Goal: Task Accomplishment & Management: Complete application form

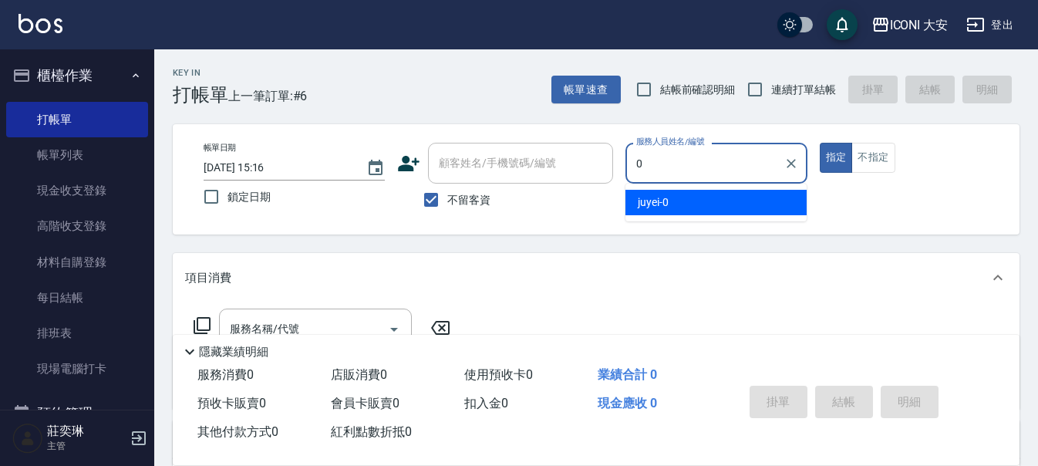
type input "juyei-0"
type button "true"
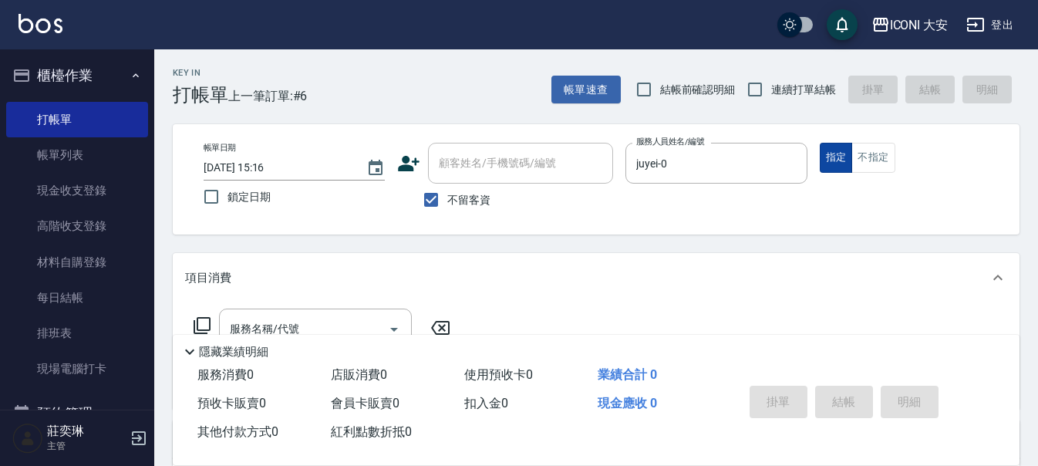
click at [841, 156] on button "指定" at bounding box center [836, 158] width 33 height 30
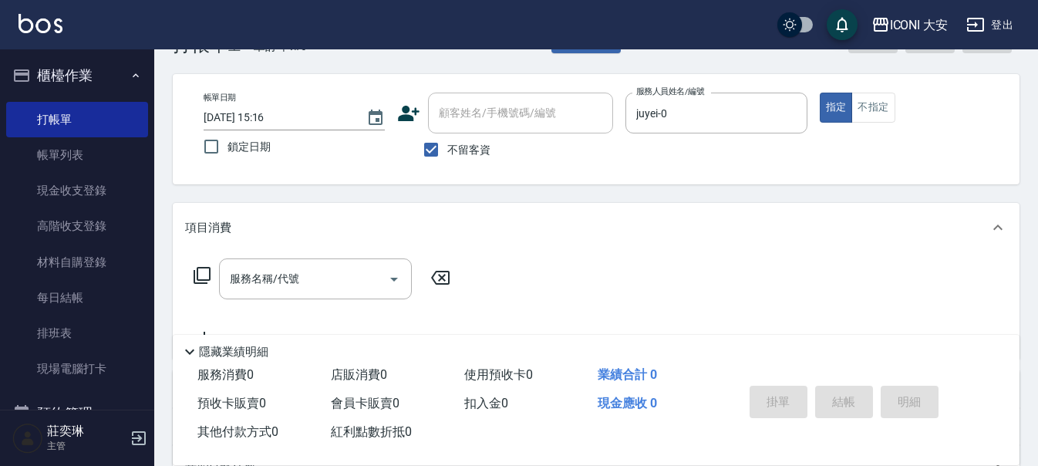
scroll to position [77, 0]
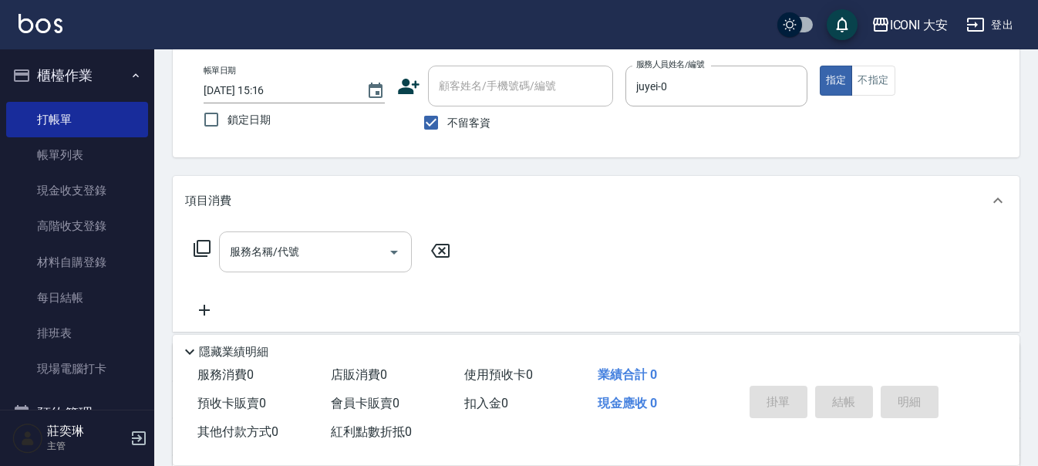
click at [309, 248] on input "服務名稱/代號" at bounding box center [304, 251] width 156 height 27
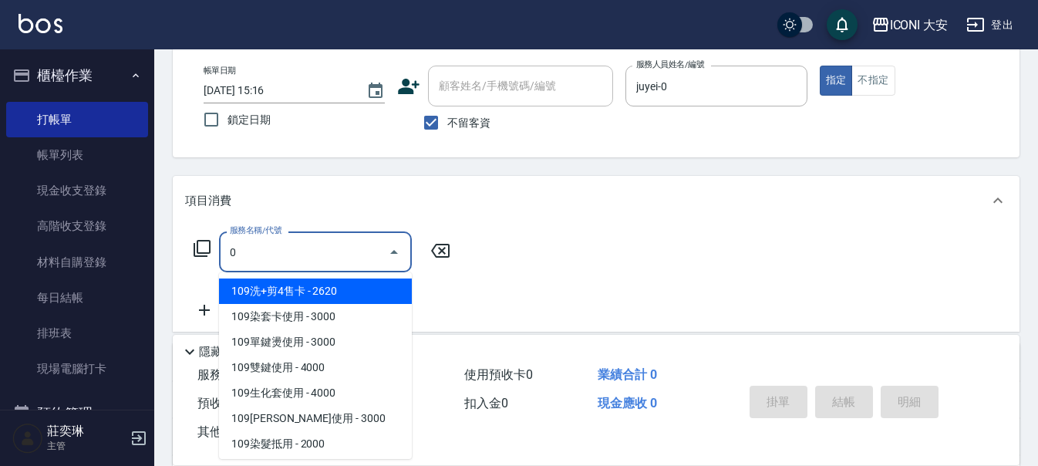
type input "109洗+剪4售卡(801)"
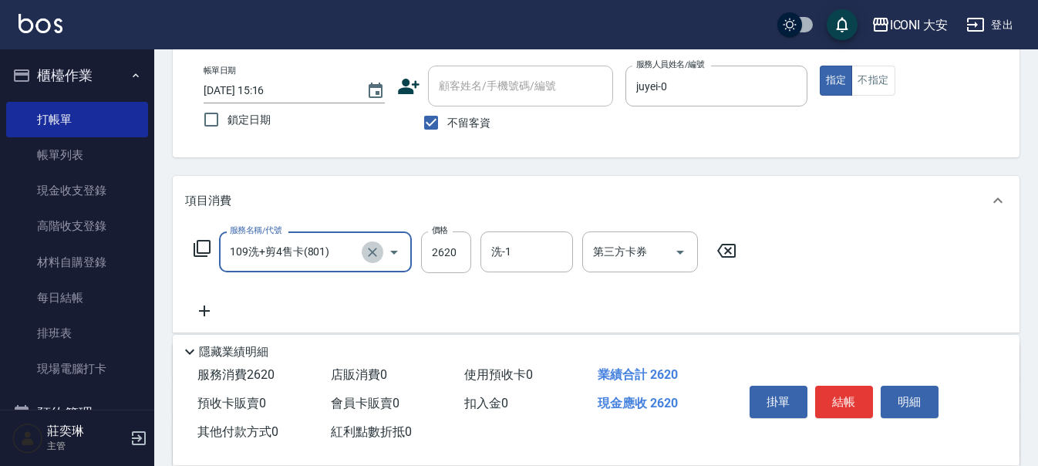
click at [370, 248] on icon "Clear" at bounding box center [372, 251] width 15 height 15
type input "109洗+剪4售卡(801)"
click at [204, 248] on icon at bounding box center [202, 248] width 19 height 19
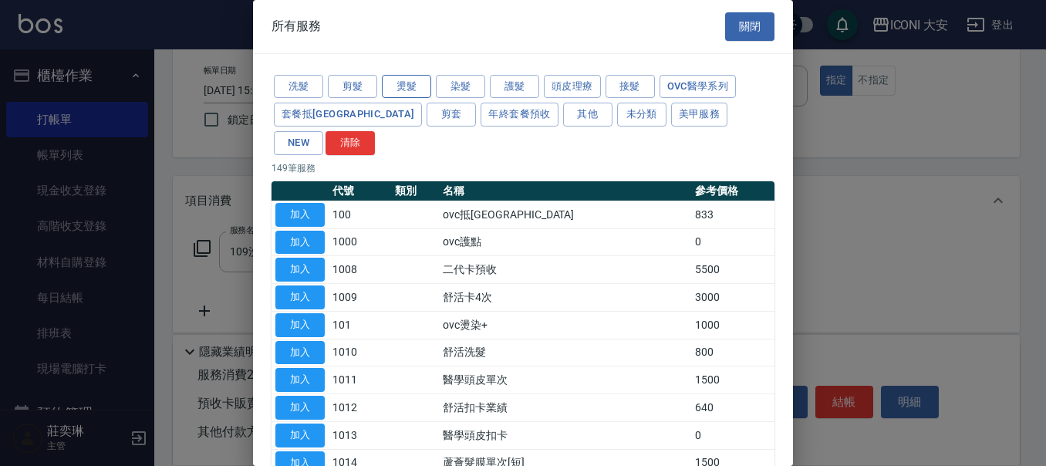
click at [401, 81] on button "燙髮" at bounding box center [406, 87] width 49 height 24
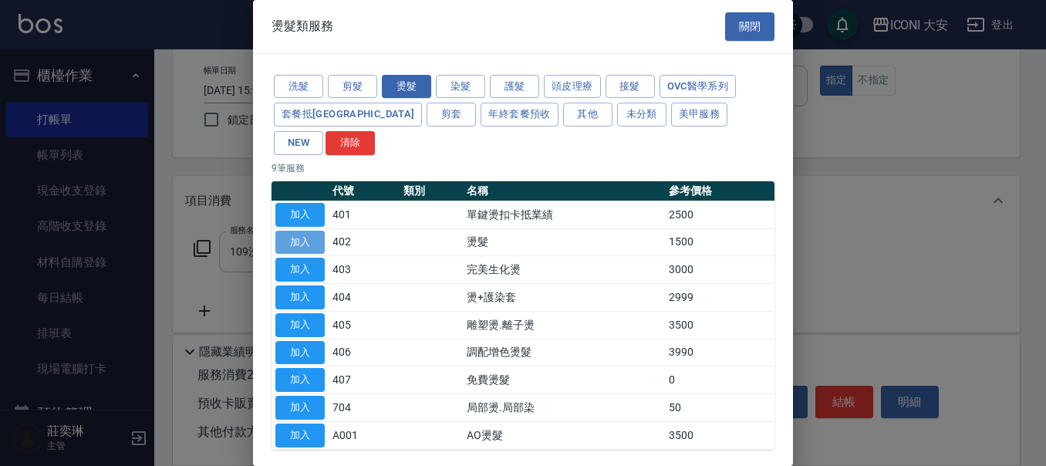
click at [288, 231] on button "加入" at bounding box center [299, 243] width 49 height 24
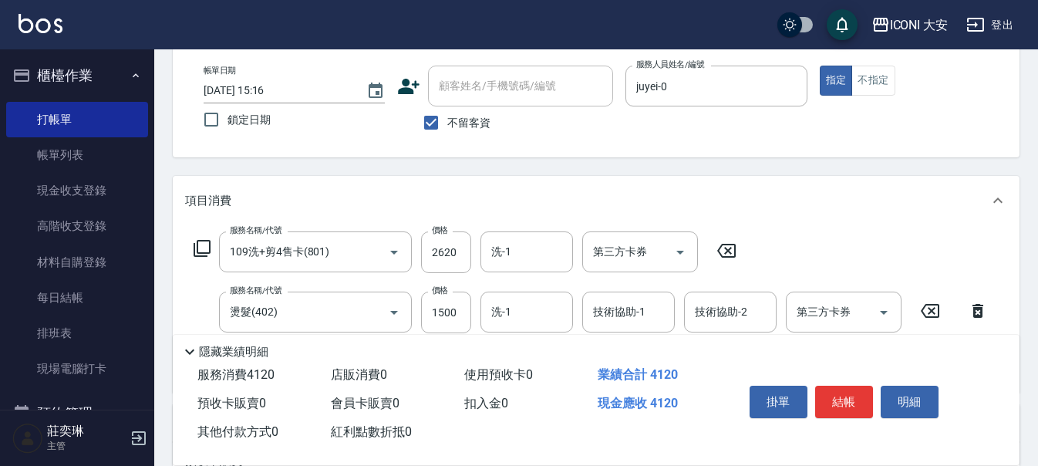
click at [724, 247] on icon at bounding box center [726, 250] width 39 height 19
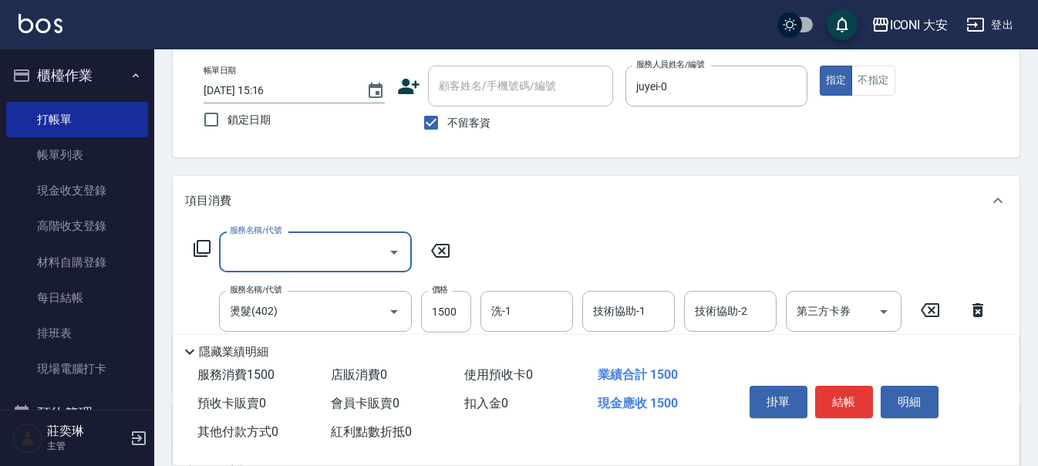
click at [440, 248] on icon at bounding box center [440, 251] width 19 height 14
click at [447, 251] on icon at bounding box center [440, 250] width 39 height 19
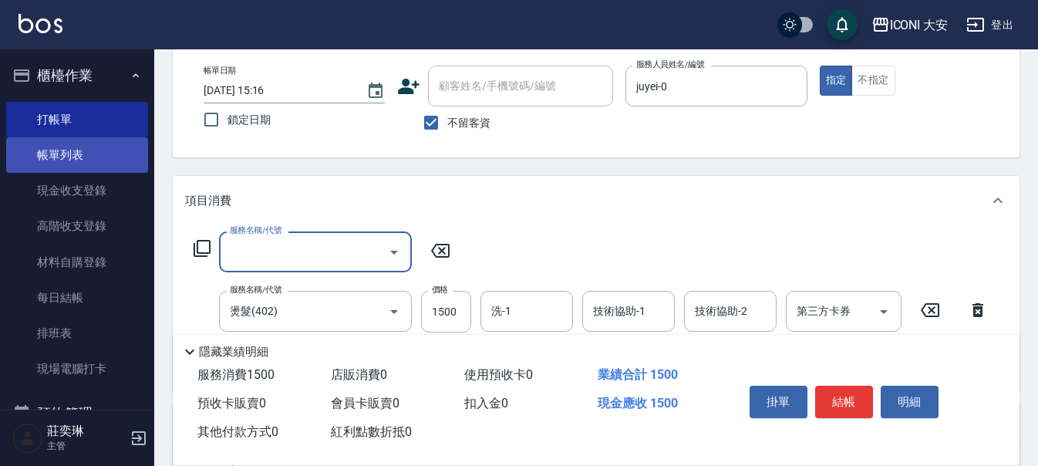
click at [59, 155] on link "帳單列表" at bounding box center [77, 154] width 142 height 35
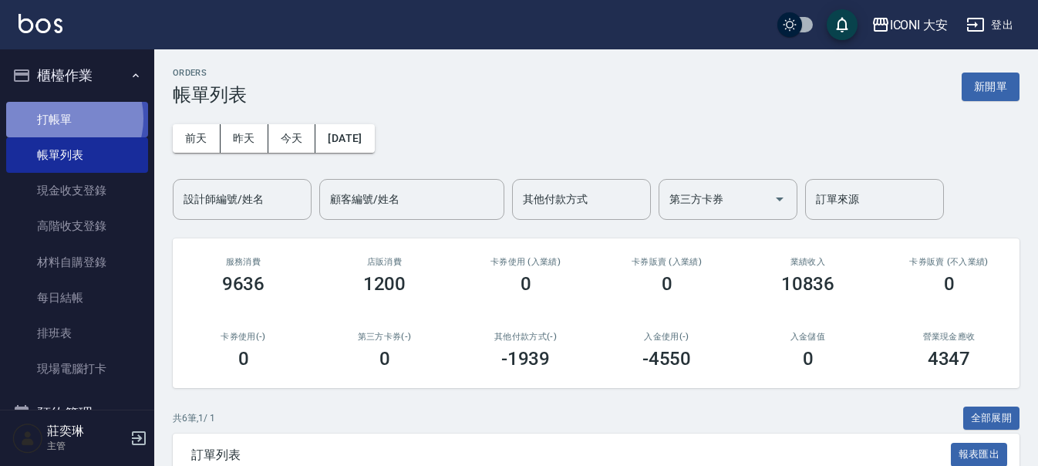
click at [63, 118] on link "打帳單" at bounding box center [77, 119] width 142 height 35
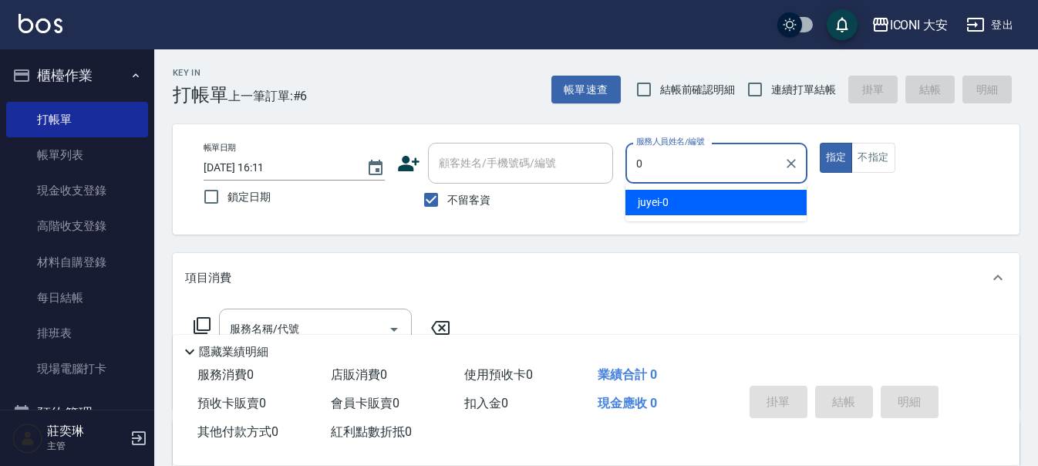
type input "juyei-0"
type button "true"
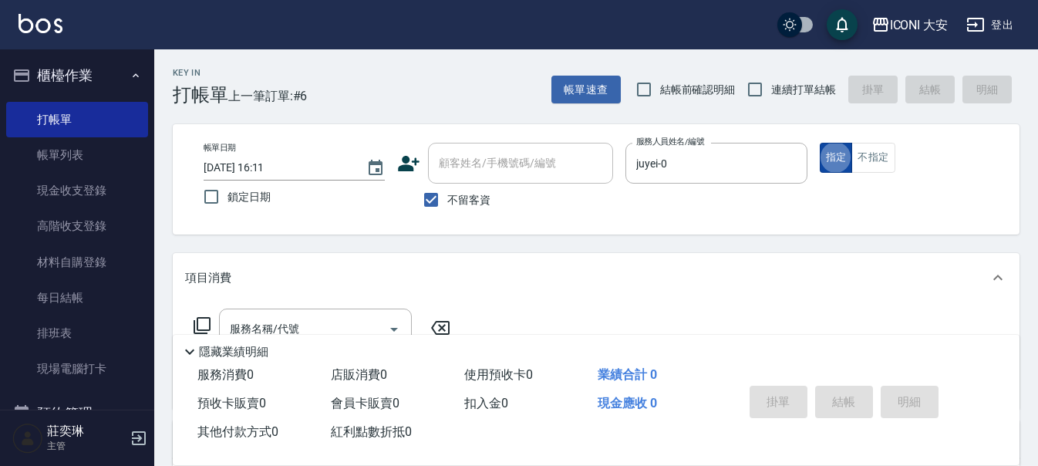
click at [830, 152] on button "指定" at bounding box center [836, 158] width 33 height 30
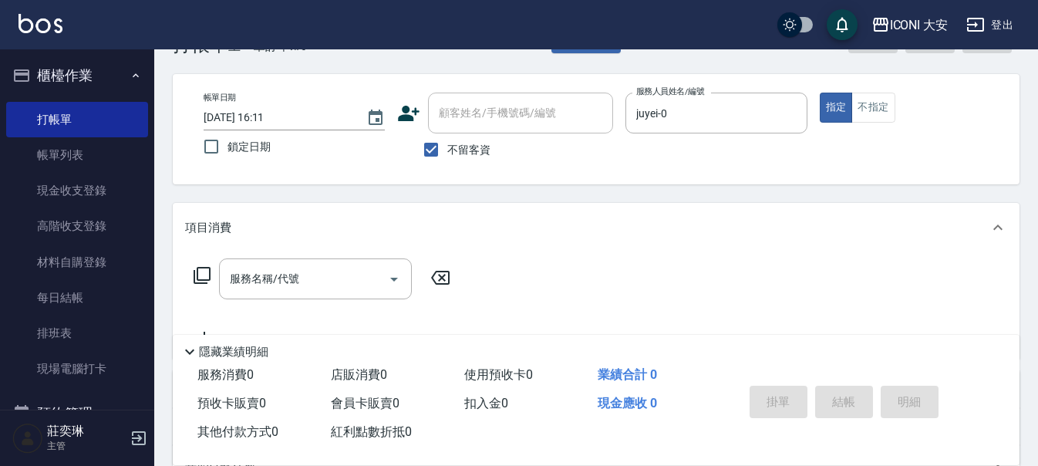
scroll to position [77, 0]
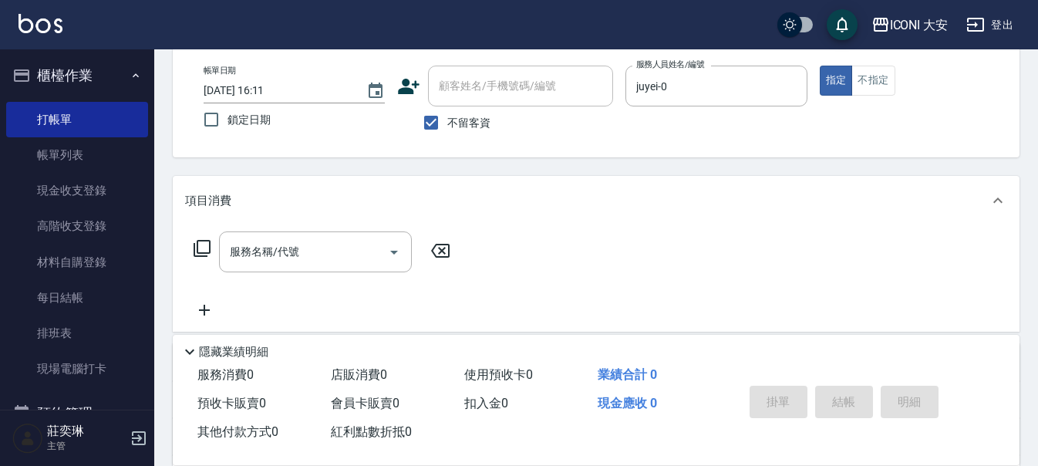
click at [201, 244] on icon at bounding box center [202, 248] width 19 height 19
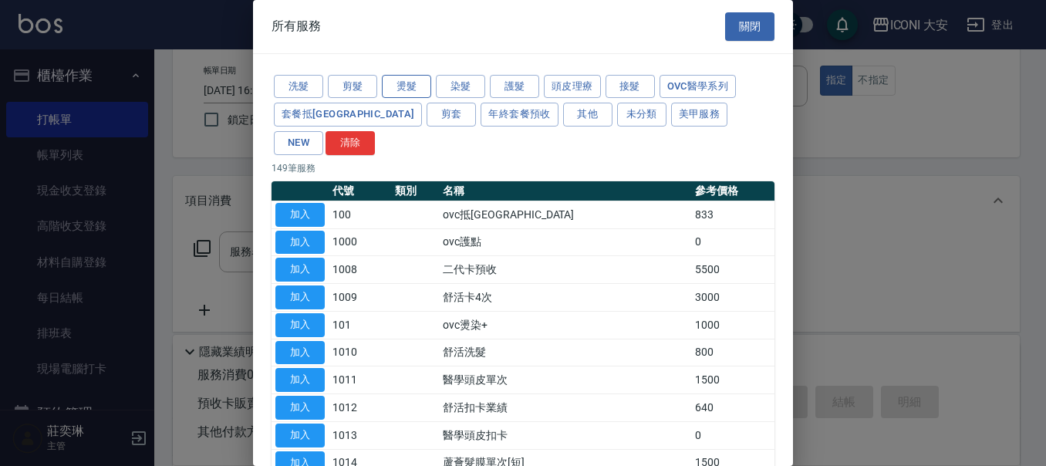
click at [401, 86] on button "燙髮" at bounding box center [406, 87] width 49 height 24
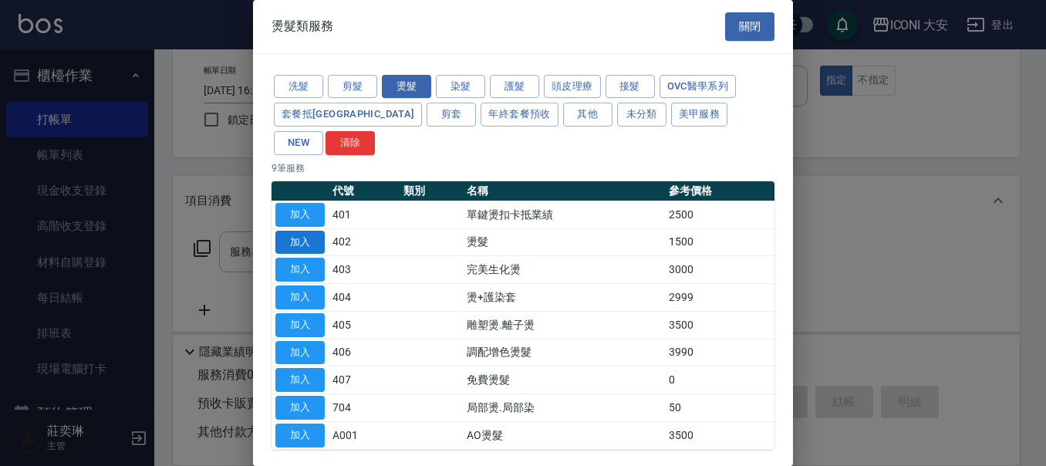
click at [294, 231] on button "加入" at bounding box center [299, 243] width 49 height 24
type input "燙髮(402)"
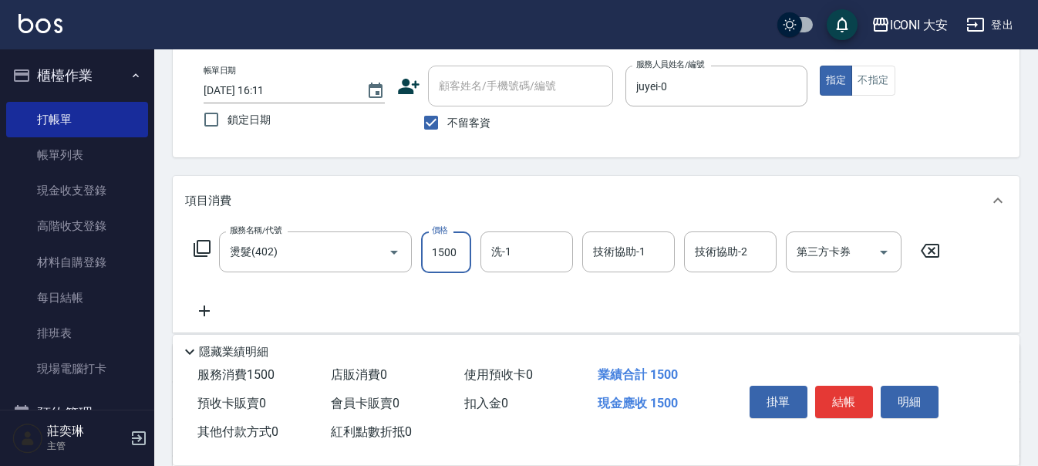
click at [453, 248] on input "1500" at bounding box center [446, 252] width 50 height 42
type input "2800"
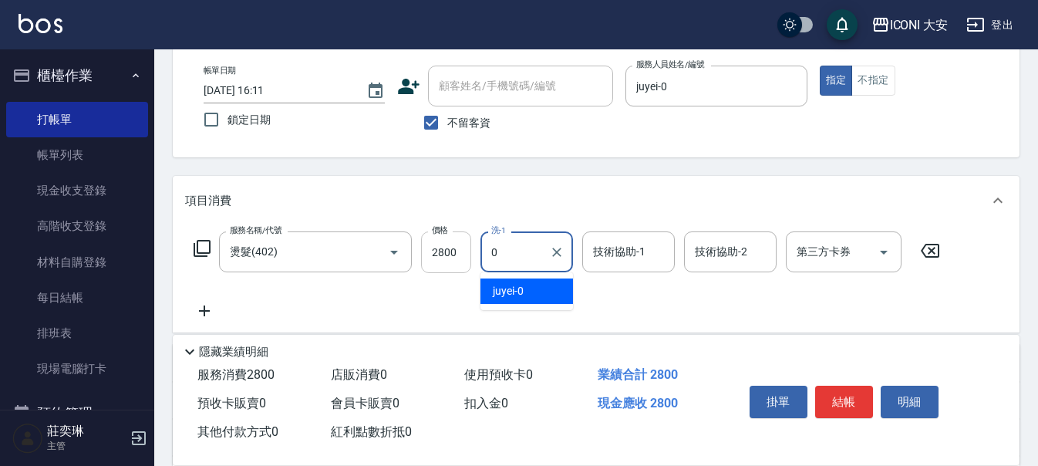
type input "juyei-0"
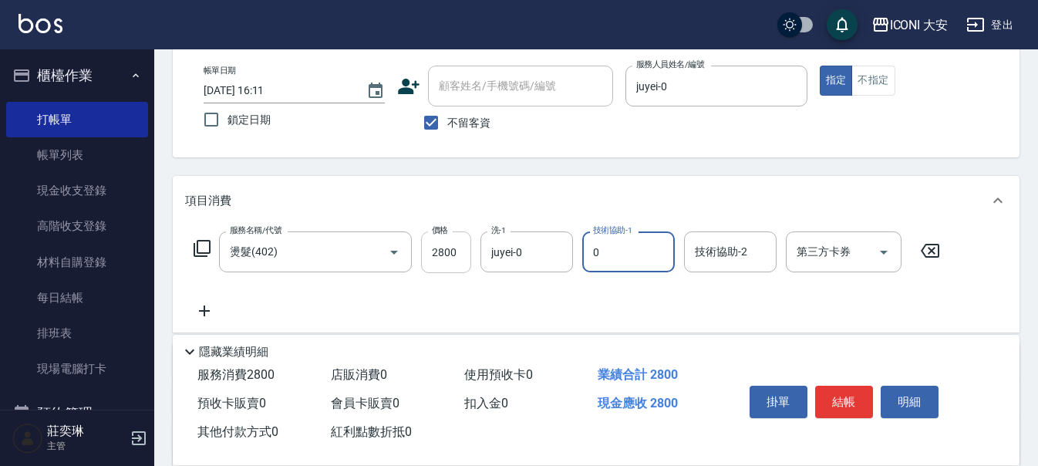
type input "juyei-0"
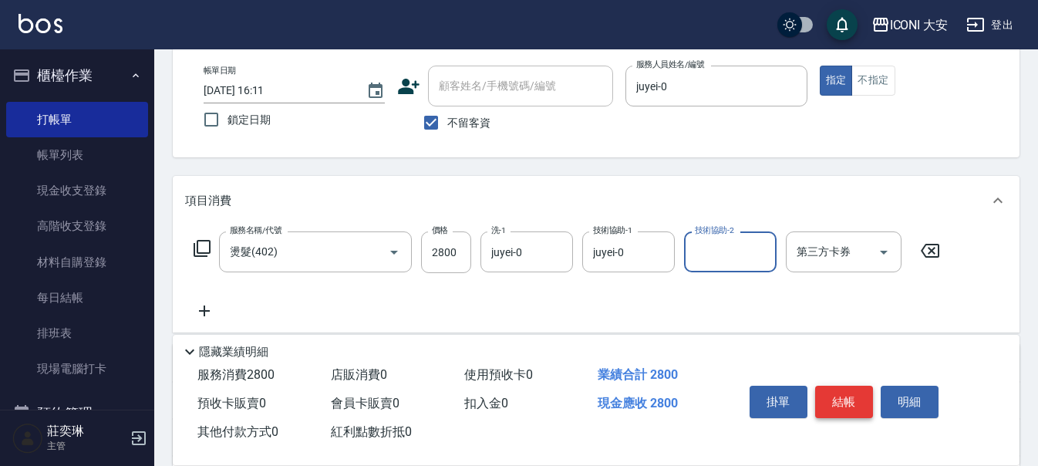
click at [847, 397] on button "結帳" at bounding box center [844, 402] width 58 height 32
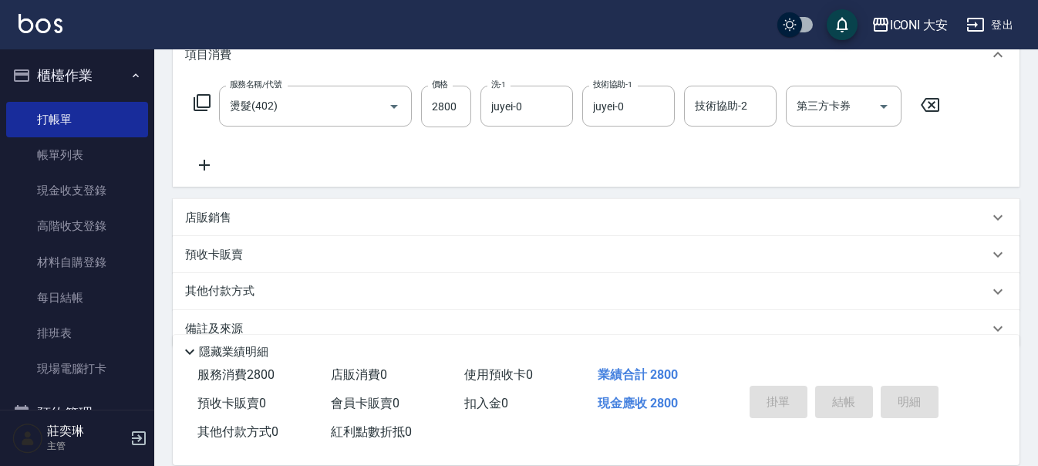
scroll to position [252, 0]
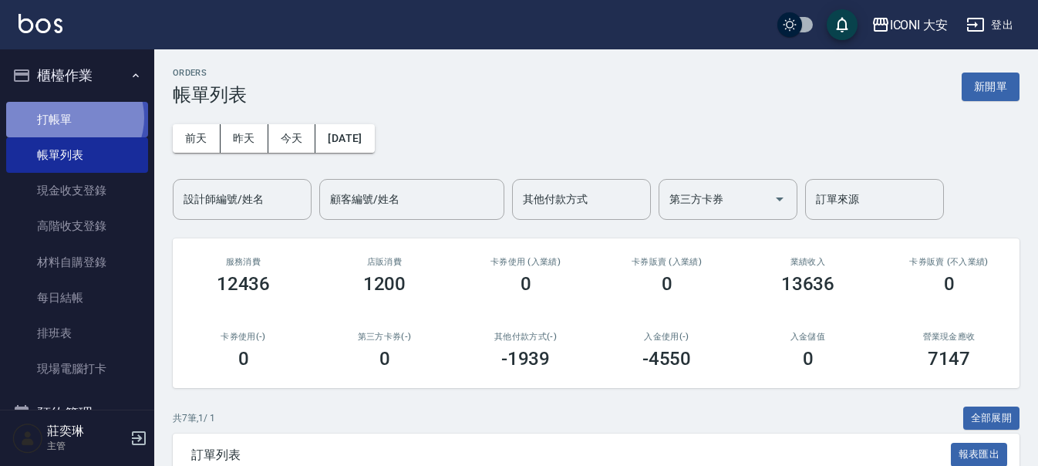
click at [73, 117] on link "打帳單" at bounding box center [77, 119] width 142 height 35
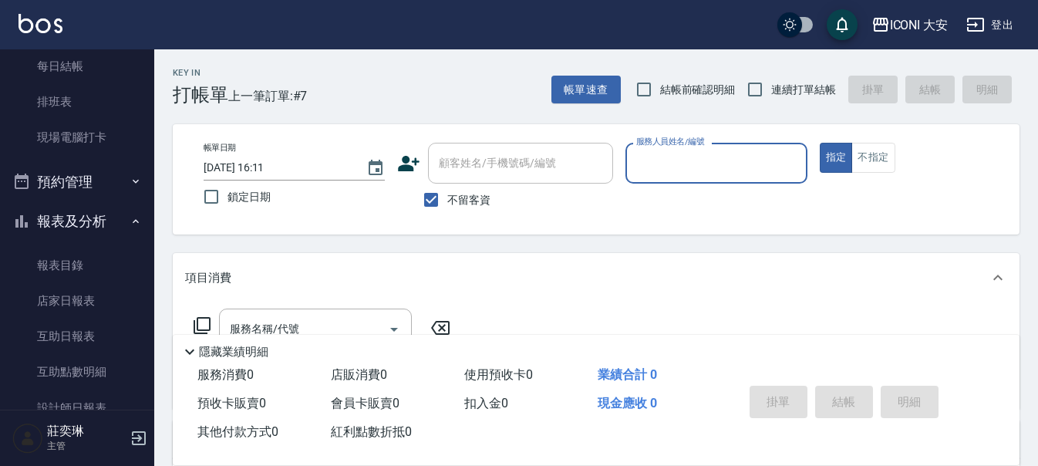
scroll to position [386, 0]
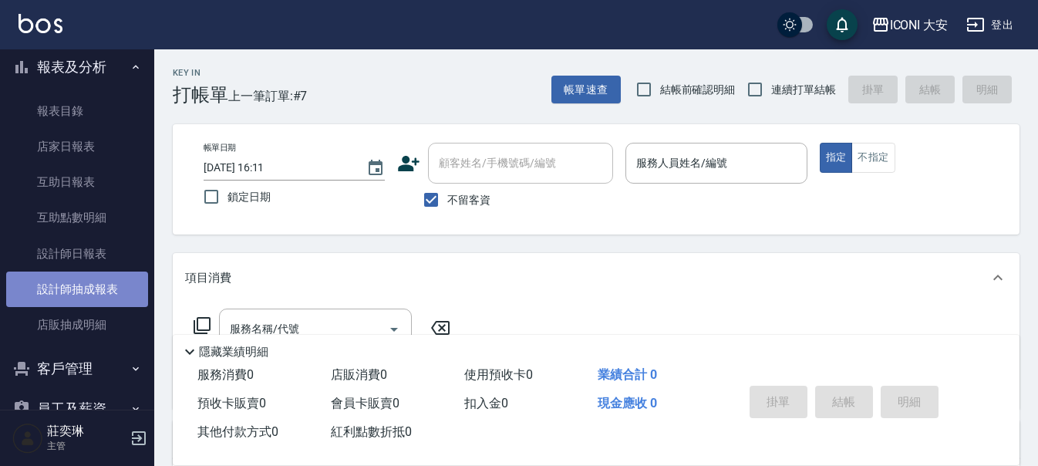
click at [83, 287] on link "設計師抽成報表" at bounding box center [77, 288] width 142 height 35
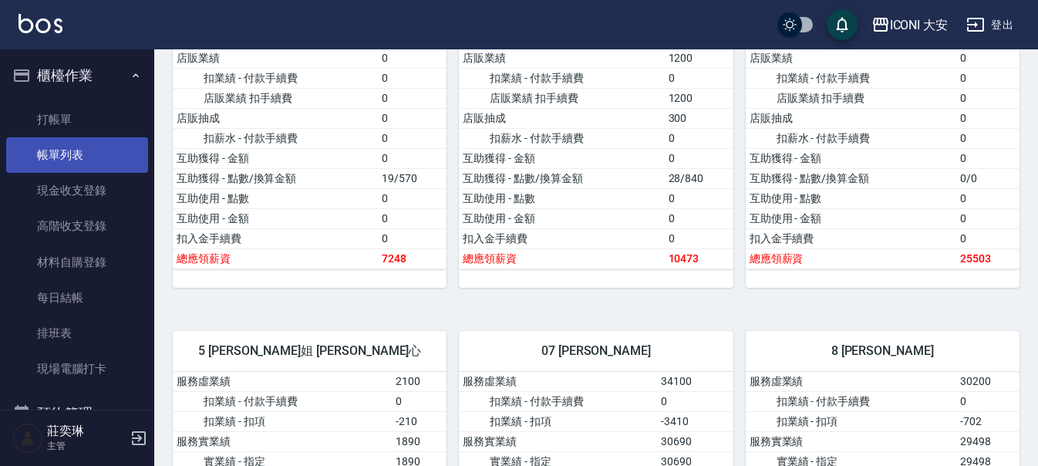
click at [86, 152] on link "帳單列表" at bounding box center [77, 154] width 142 height 35
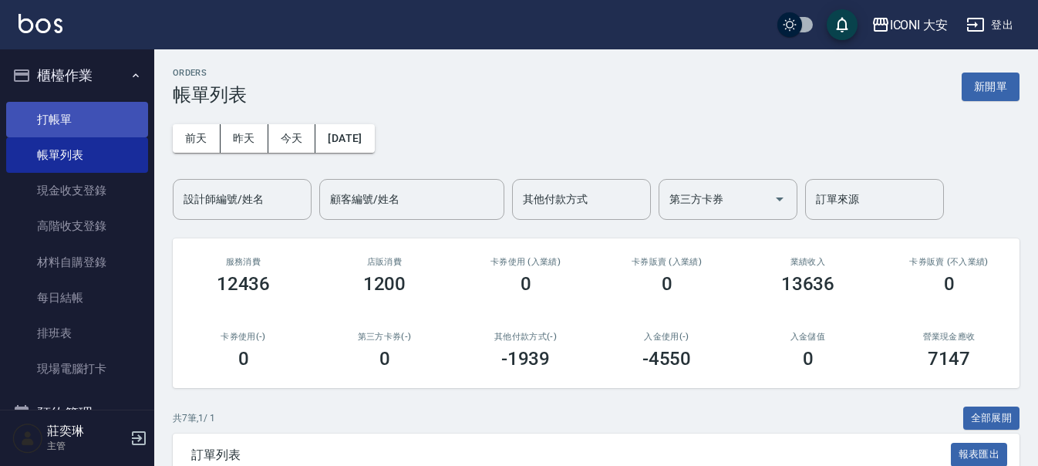
click at [77, 116] on link "打帳單" at bounding box center [77, 119] width 142 height 35
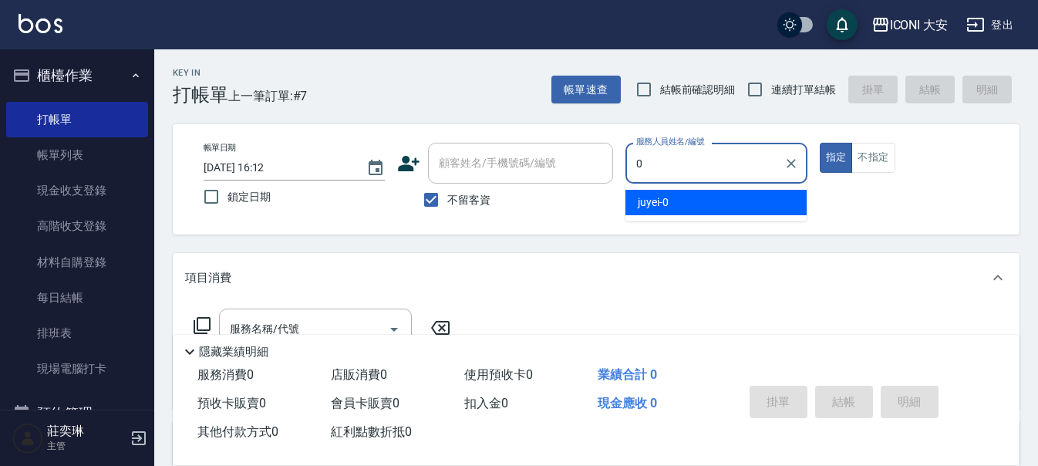
type input "juyei-0"
type button "true"
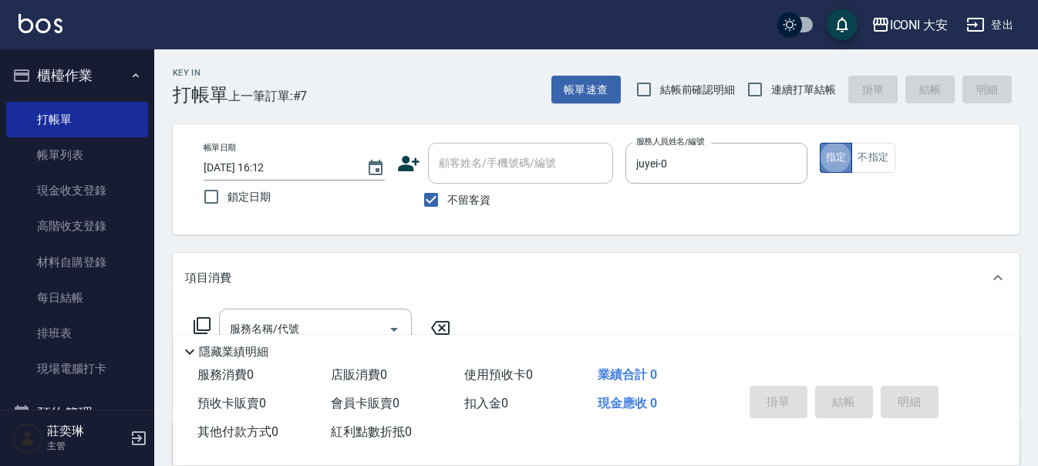
click at [839, 156] on button "指定" at bounding box center [836, 158] width 33 height 30
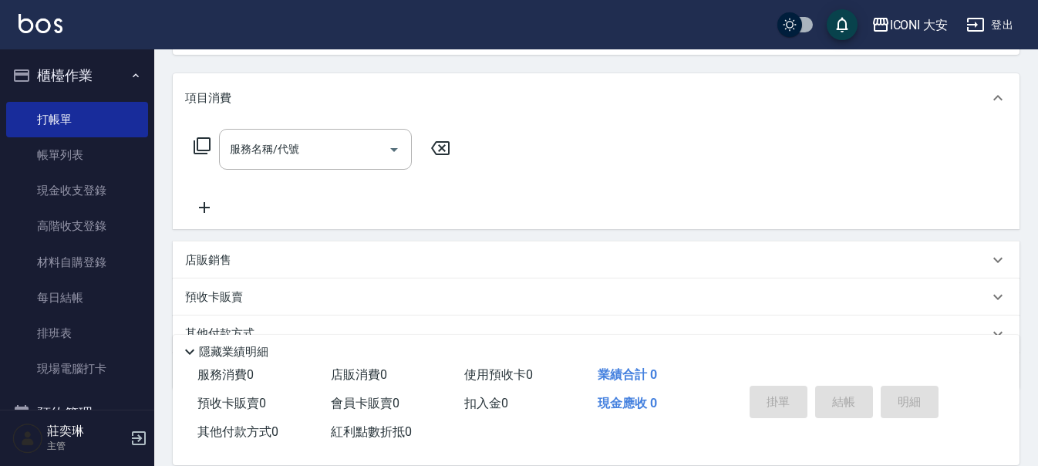
scroll to position [231, 0]
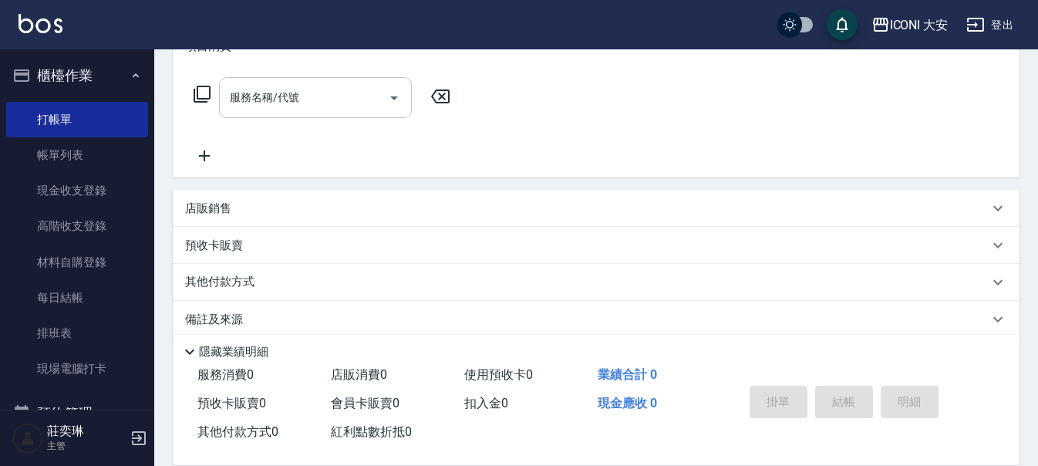
drag, startPoint x: 334, startPoint y: 96, endPoint x: 345, endPoint y: 100, distance: 11.5
click at [335, 96] on input "服務名稱/代號" at bounding box center [304, 97] width 156 height 27
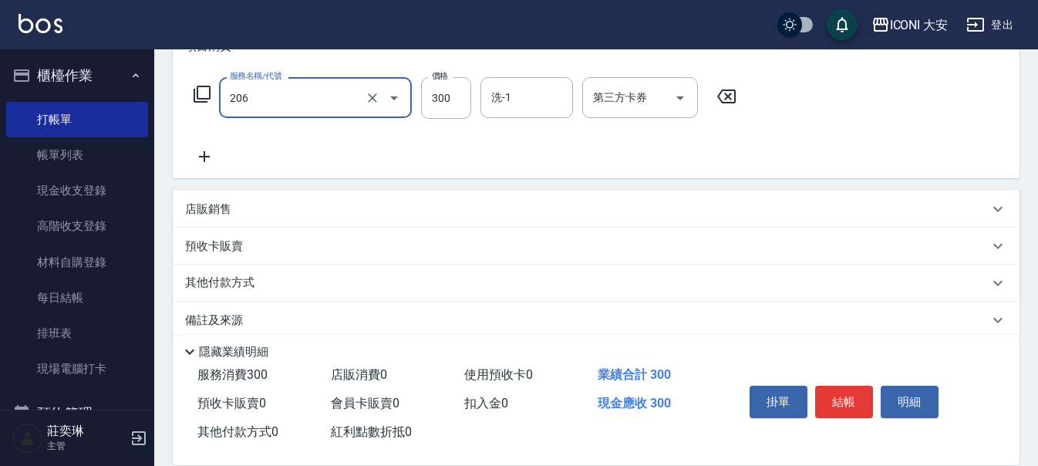
type input "洗髮(206)"
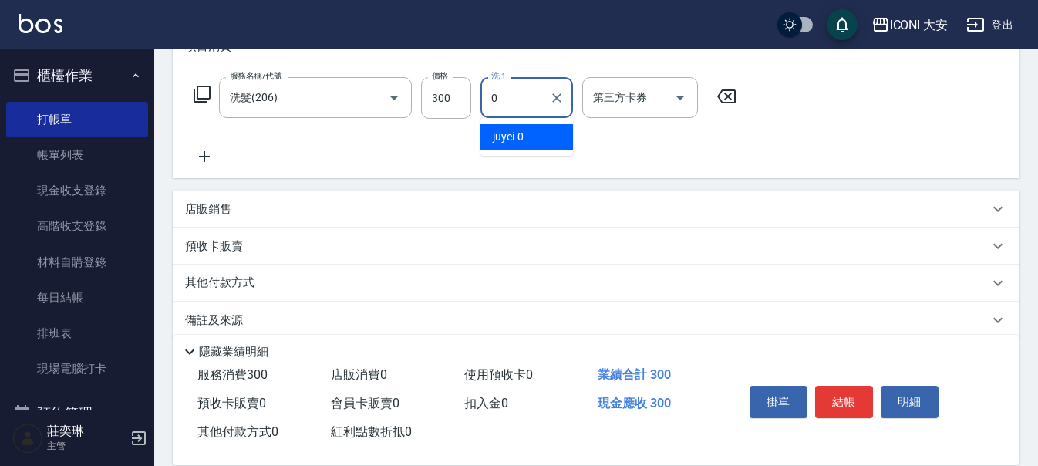
type input "juyei-0"
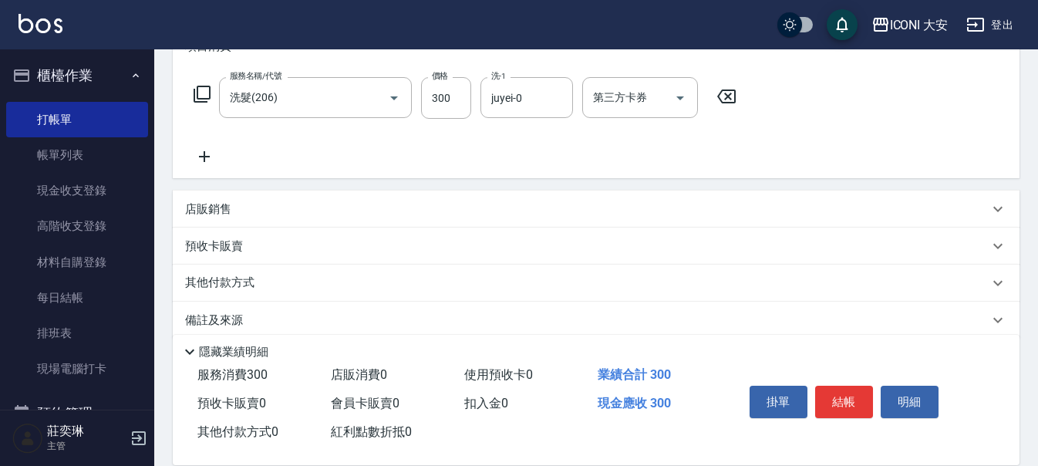
click at [204, 156] on icon at bounding box center [204, 156] width 11 height 11
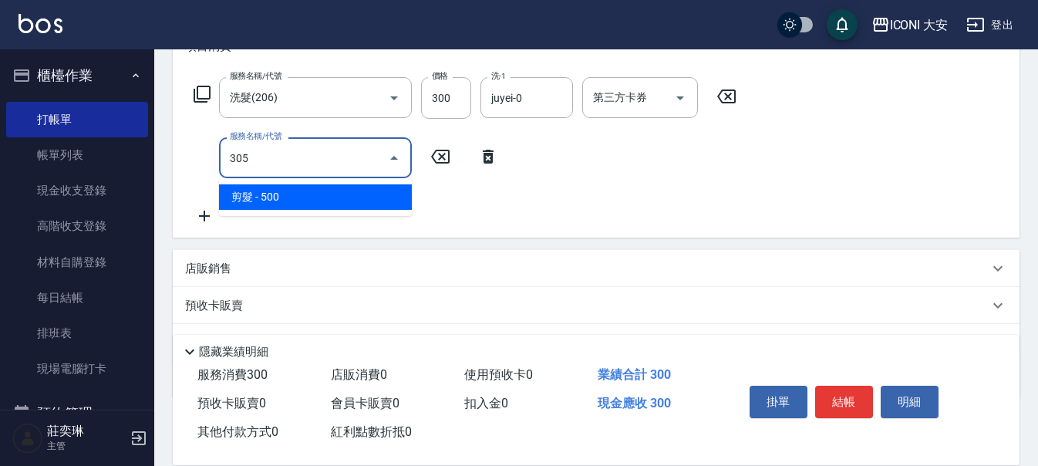
type input "剪髮(305)"
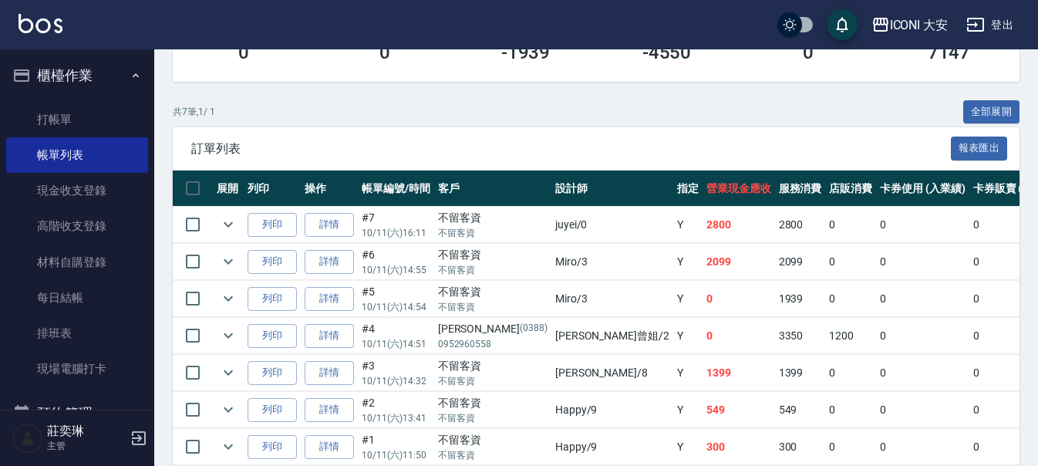
scroll to position [308, 0]
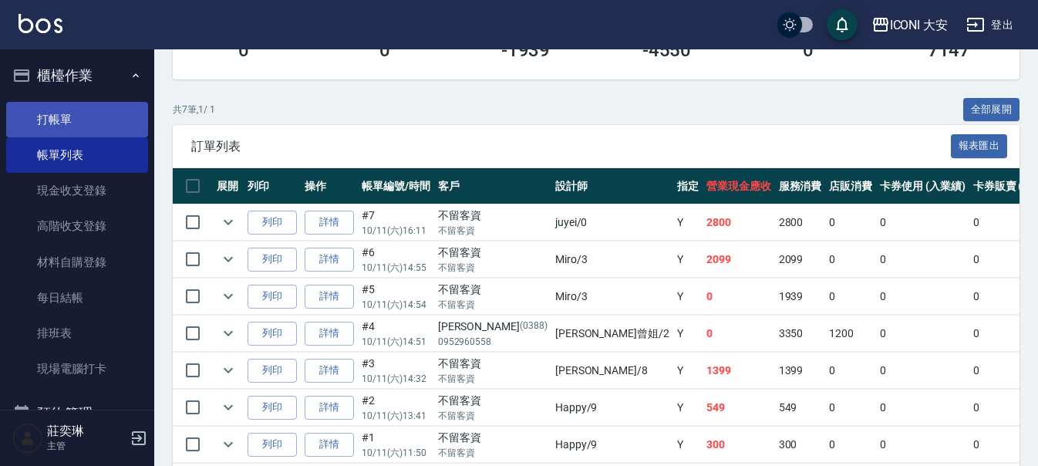
click at [63, 113] on link "打帳單" at bounding box center [77, 119] width 142 height 35
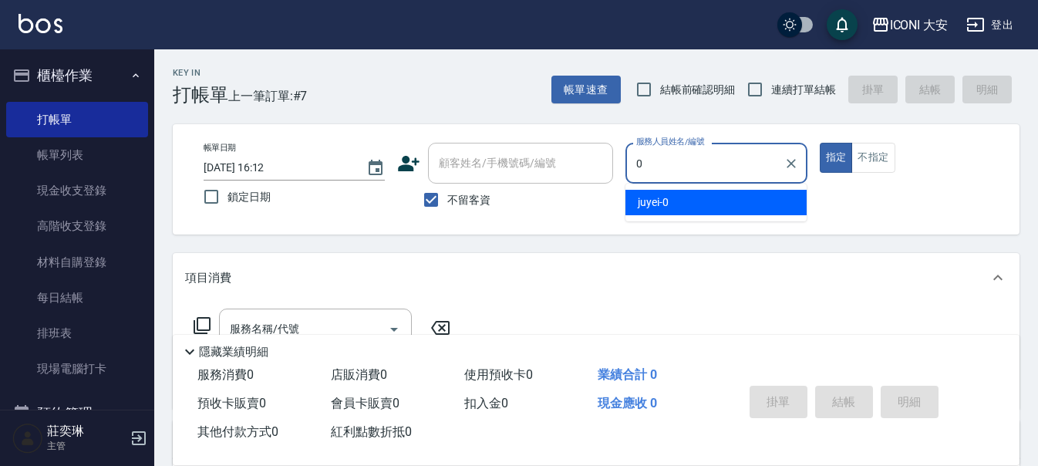
click at [733, 196] on div "juyei -0" at bounding box center [715, 202] width 181 height 25
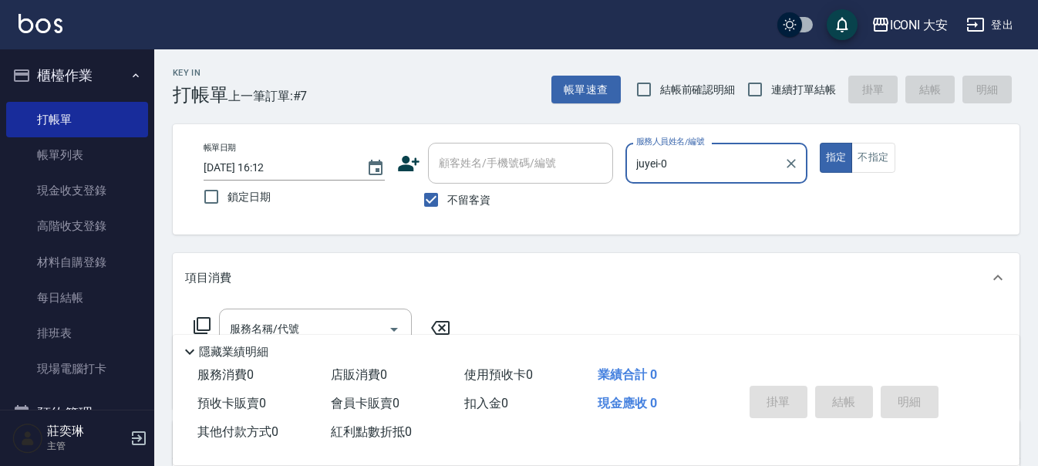
type input "juyei-0"
click at [817, 154] on div "帳單日期 [DATE] 16:12 鎖定日期 顧客姓名/手機號碼/編號 顧客姓名/手機號碼/編號 不留客資 服務人員姓名/編號 juyei-0 服務人員姓名/…" at bounding box center [596, 179] width 810 height 73
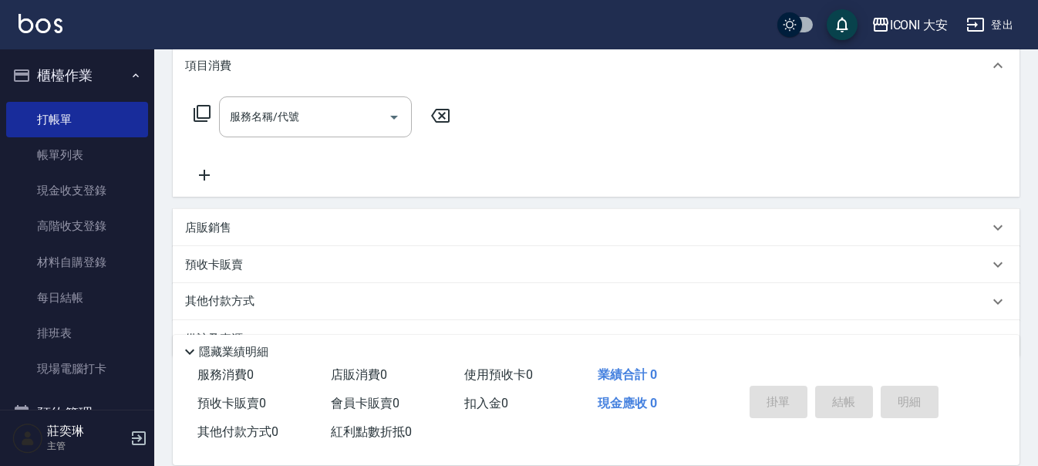
scroll to position [231, 0]
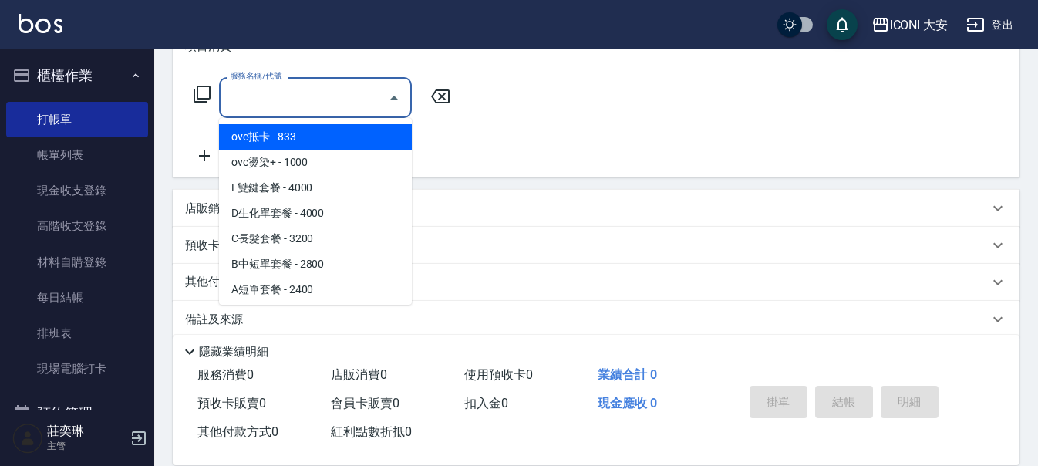
click at [321, 106] on input "服務名稱/代號" at bounding box center [304, 97] width 156 height 27
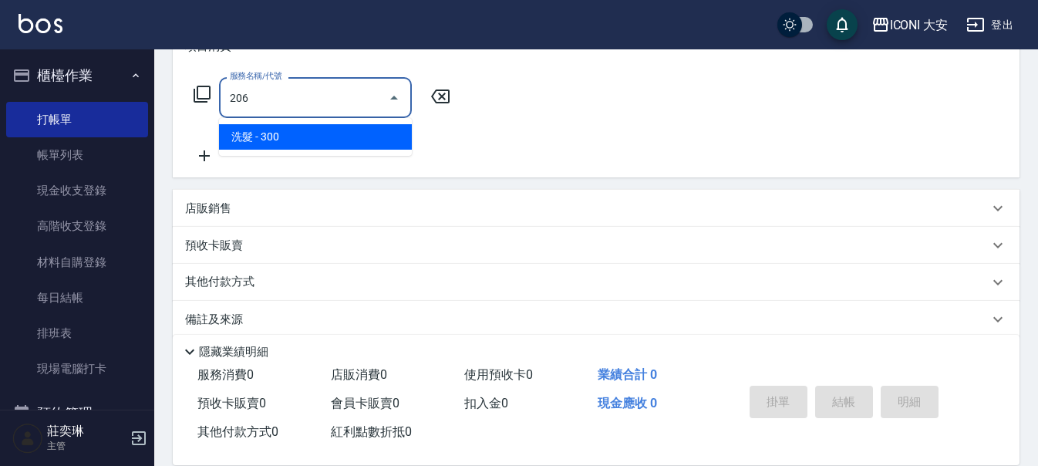
type input "洗髮(206)"
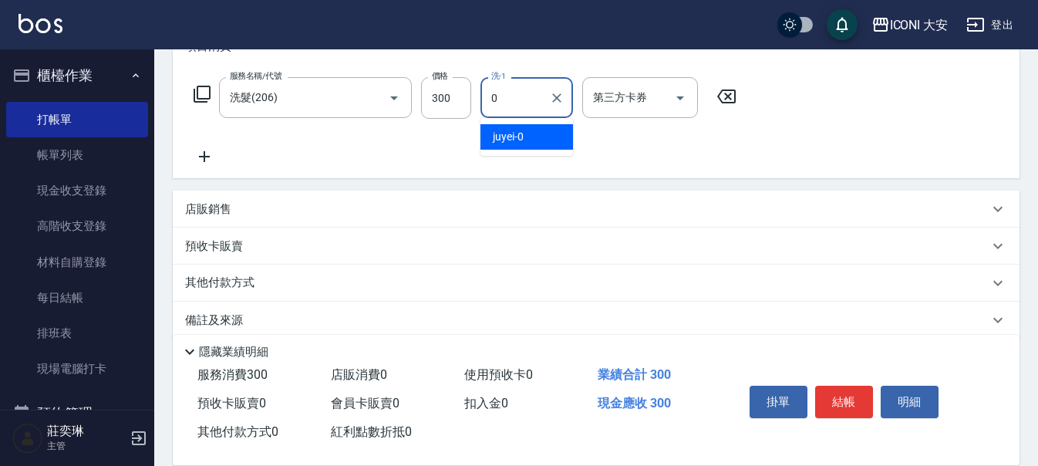
type input "juyei-0"
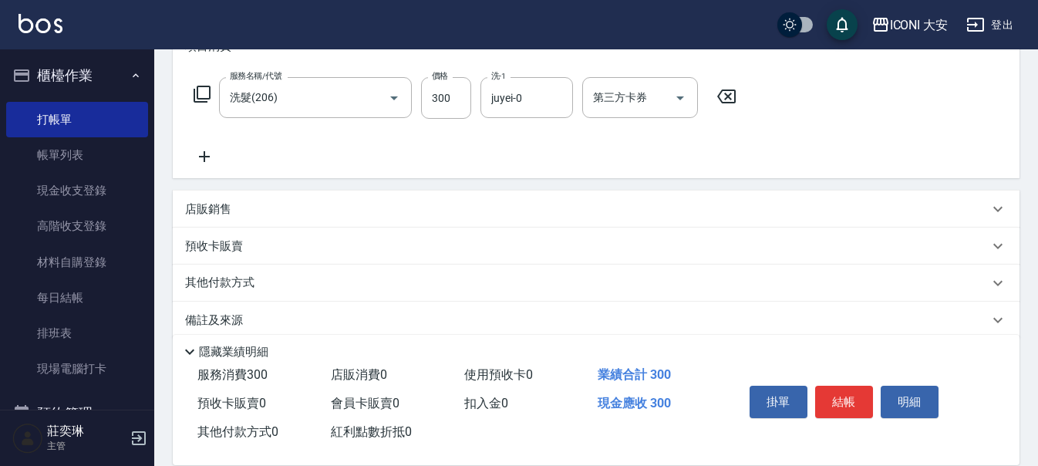
click at [201, 151] on icon at bounding box center [204, 156] width 39 height 19
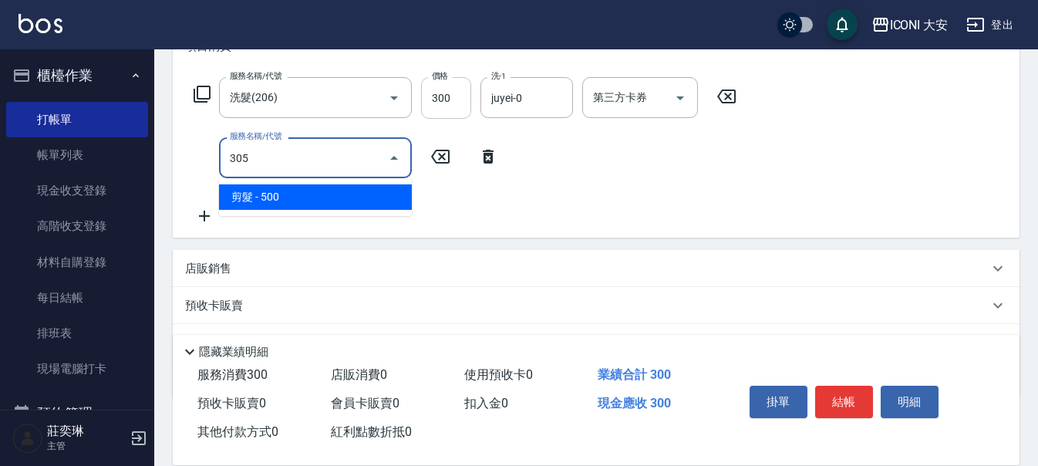
type input "305"
drag, startPoint x: 460, startPoint y: 94, endPoint x: 486, endPoint y: 105, distance: 28.4
click at [460, 94] on input "300" at bounding box center [446, 98] width 50 height 42
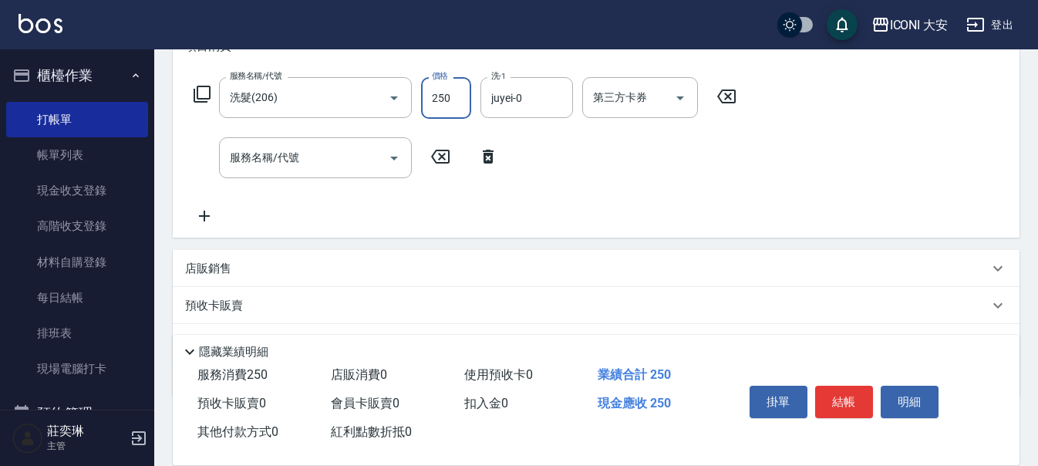
type input "250"
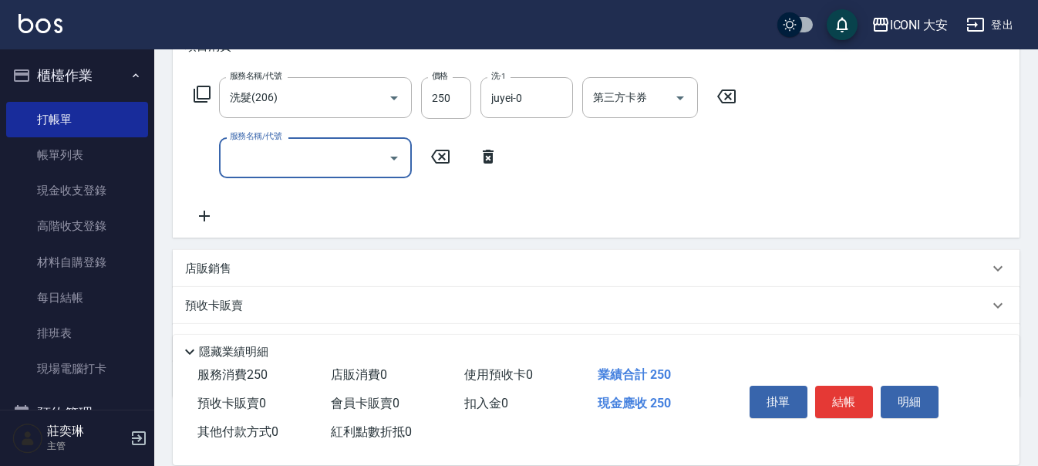
click at [374, 160] on input "服務名稱/代號" at bounding box center [304, 157] width 156 height 27
type input "剪髮(305)"
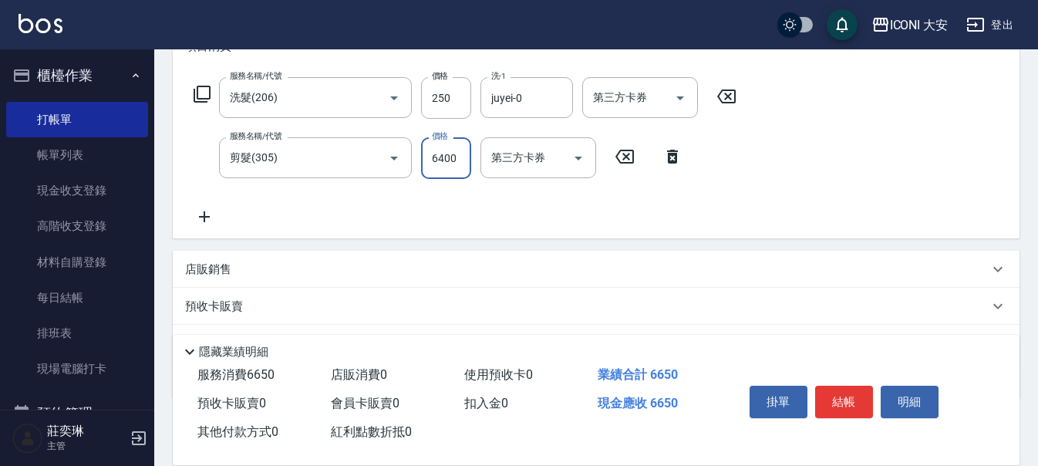
click at [463, 153] on input "6400" at bounding box center [446, 158] width 50 height 42
drag, startPoint x: 457, startPoint y: 155, endPoint x: 401, endPoint y: 156, distance: 55.5
click at [401, 156] on div "服務名稱/代號 剪髮(305) 服務名稱/代號 價格 6400 價格 第三方卡券 第三方卡券" at bounding box center [438, 158] width 507 height 42
type input "640"
click at [835, 390] on button "結帳" at bounding box center [844, 402] width 58 height 32
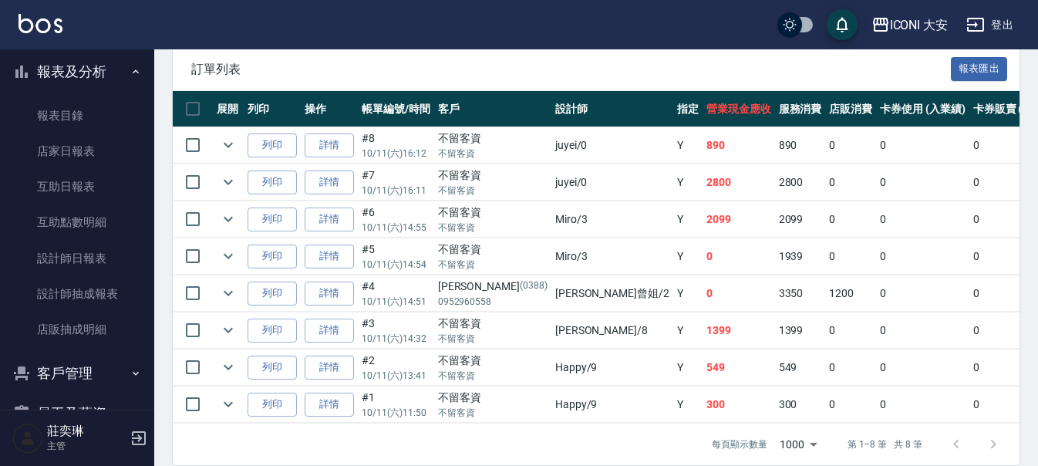
scroll to position [386, 0]
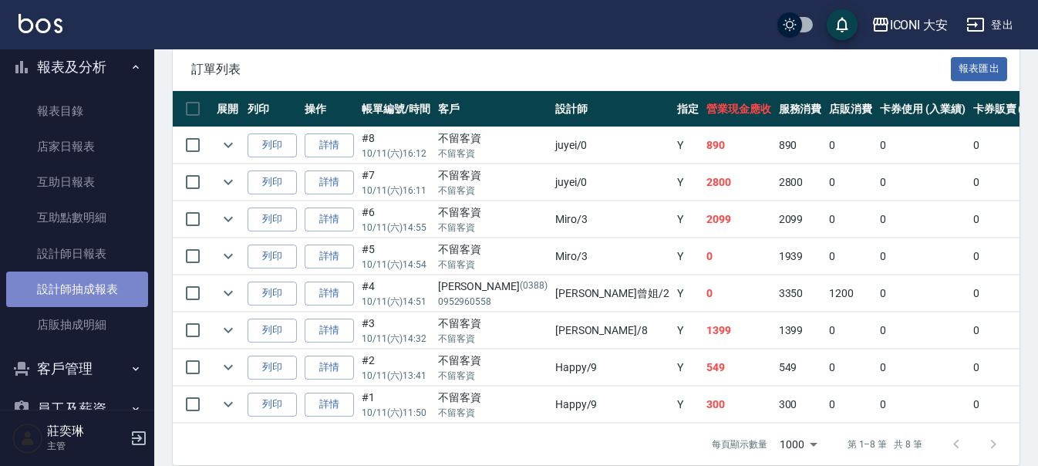
click at [83, 283] on link "設計師抽成報表" at bounding box center [77, 288] width 142 height 35
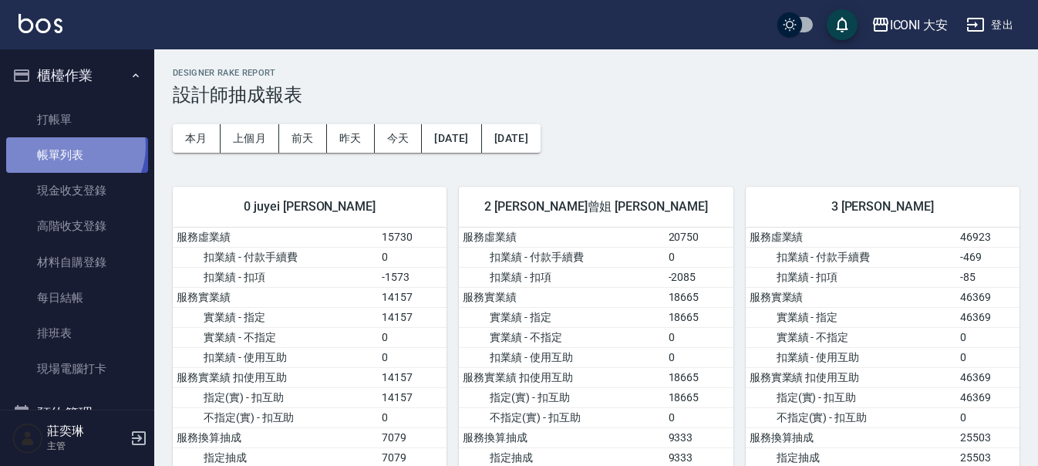
click at [70, 147] on link "帳單列表" at bounding box center [77, 154] width 142 height 35
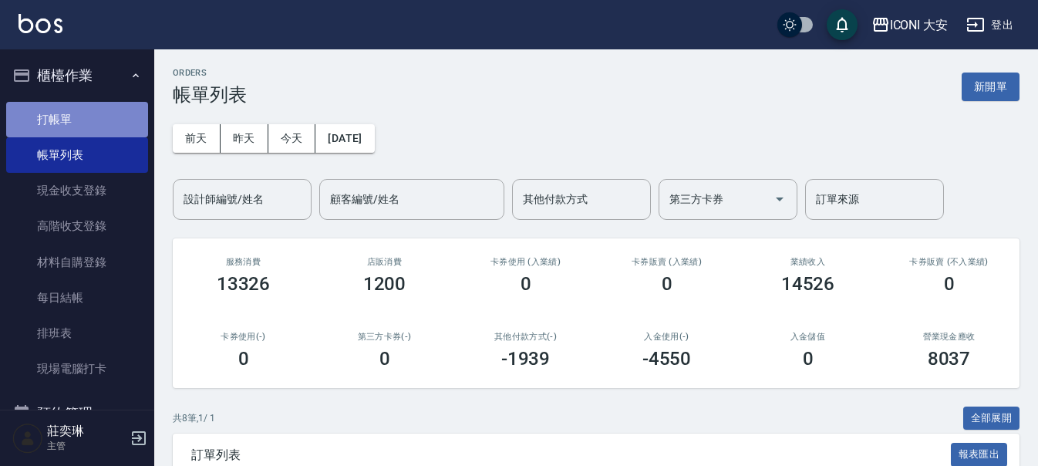
click at [90, 116] on link "打帳單" at bounding box center [77, 119] width 142 height 35
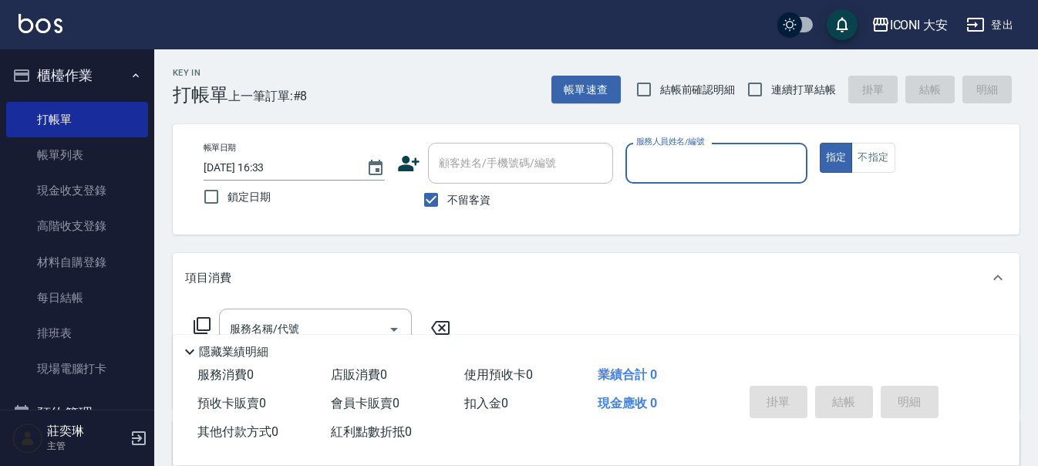
click at [742, 153] on input "服務人員姓名/編號" at bounding box center [715, 163] width 167 height 27
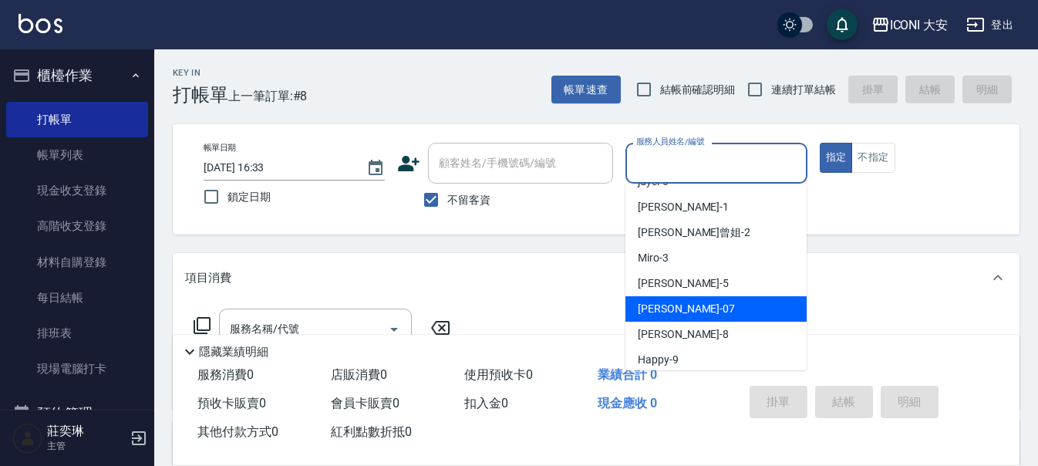
scroll to position [29, 0]
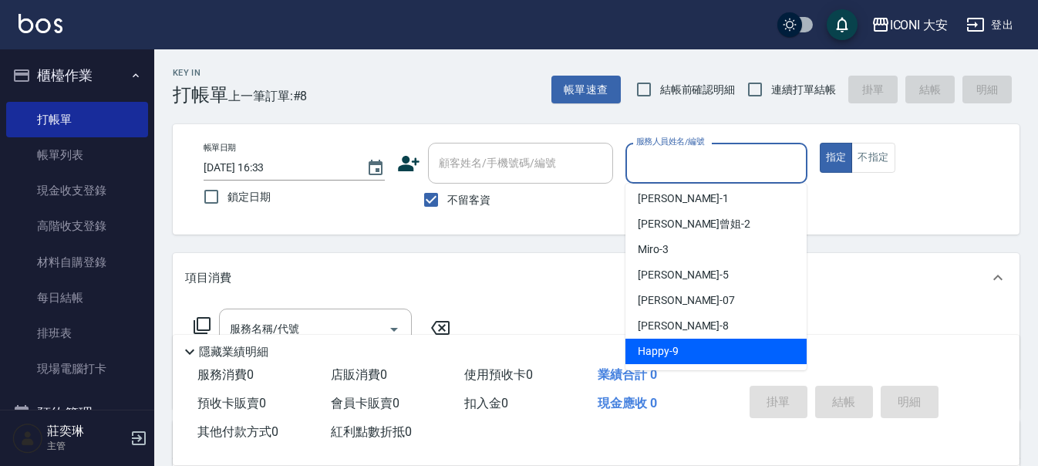
click at [665, 344] on span "Happy -9" at bounding box center [658, 351] width 41 height 16
type input "Happy-9"
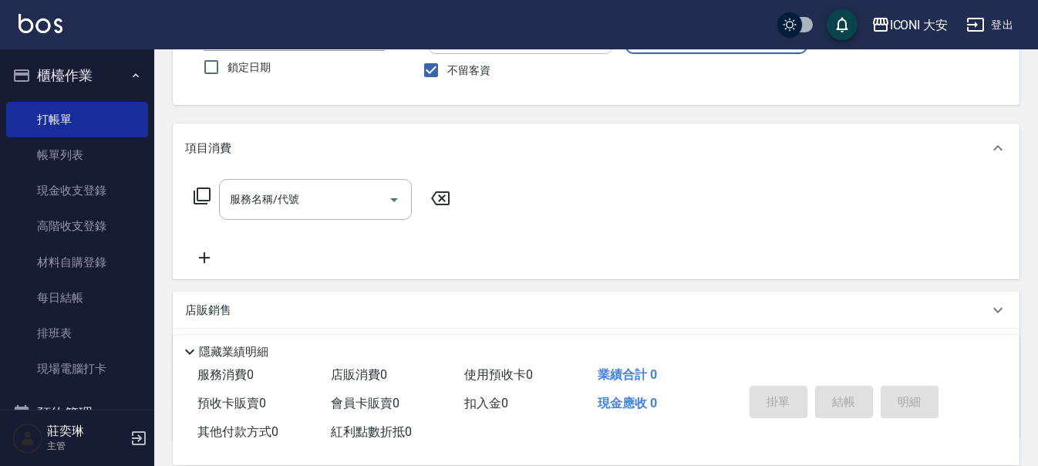
scroll to position [251, 0]
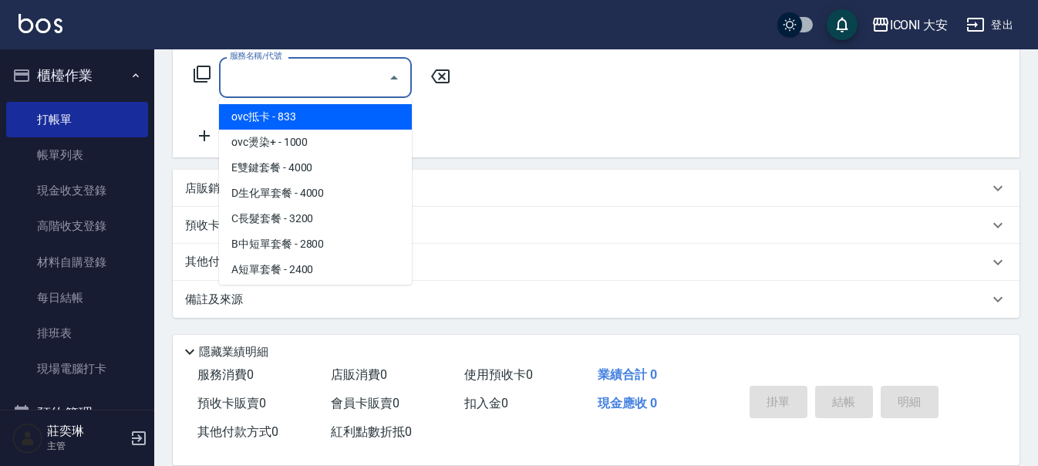
click at [331, 91] on input "服務名稱/代號" at bounding box center [304, 77] width 156 height 27
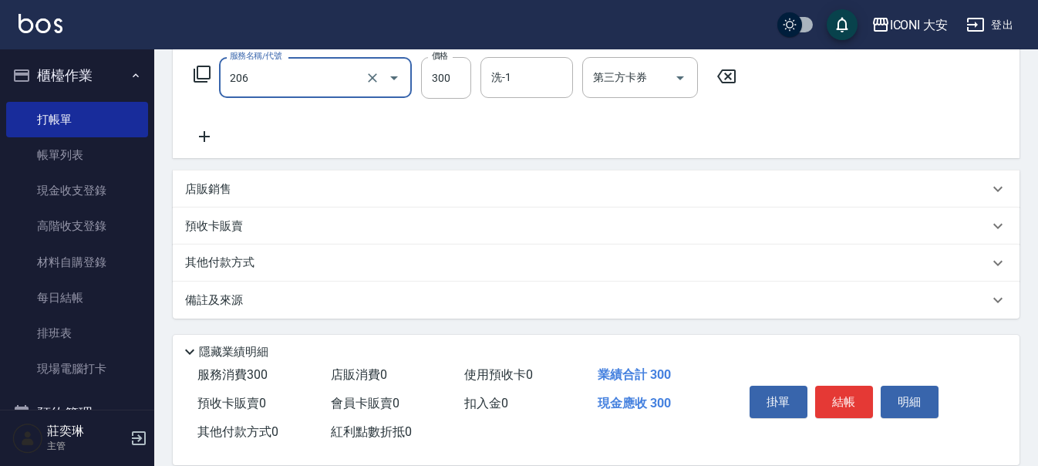
type input "洗髮(206)"
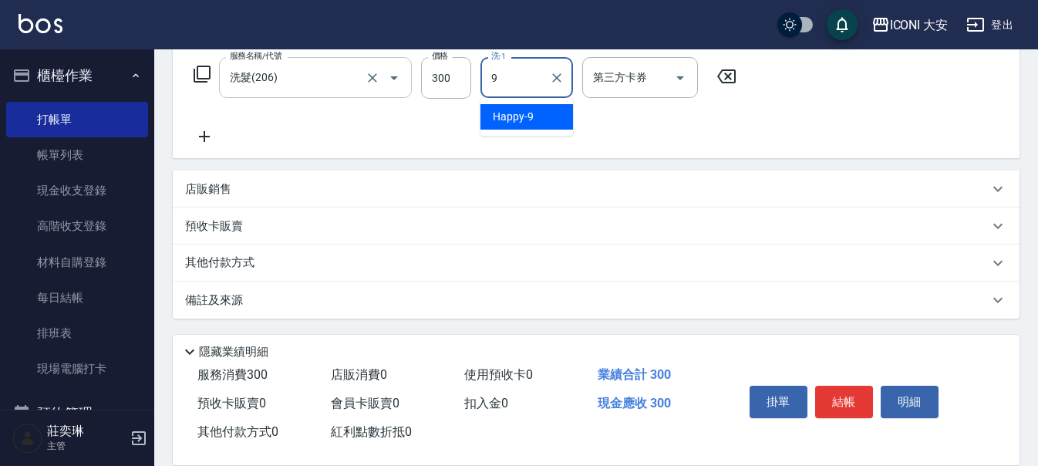
type input "Happy-9"
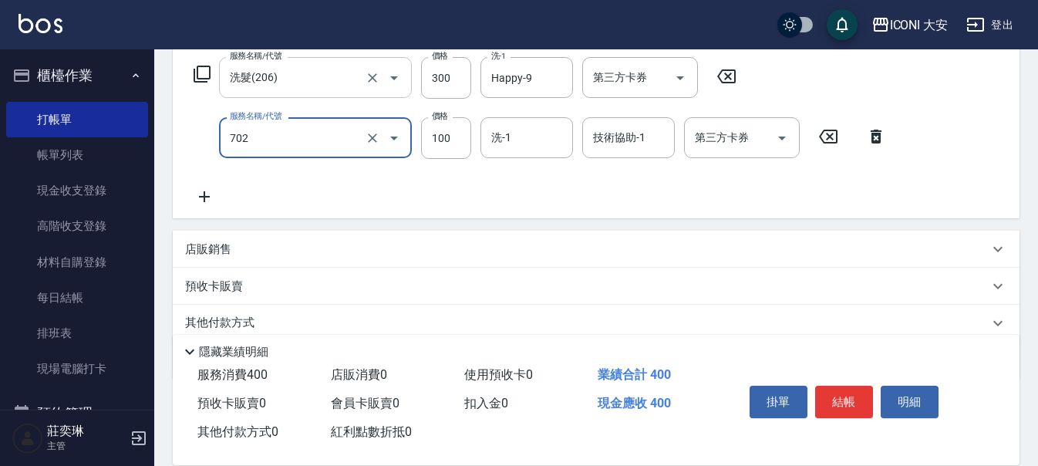
type input "勞水.精油(702)"
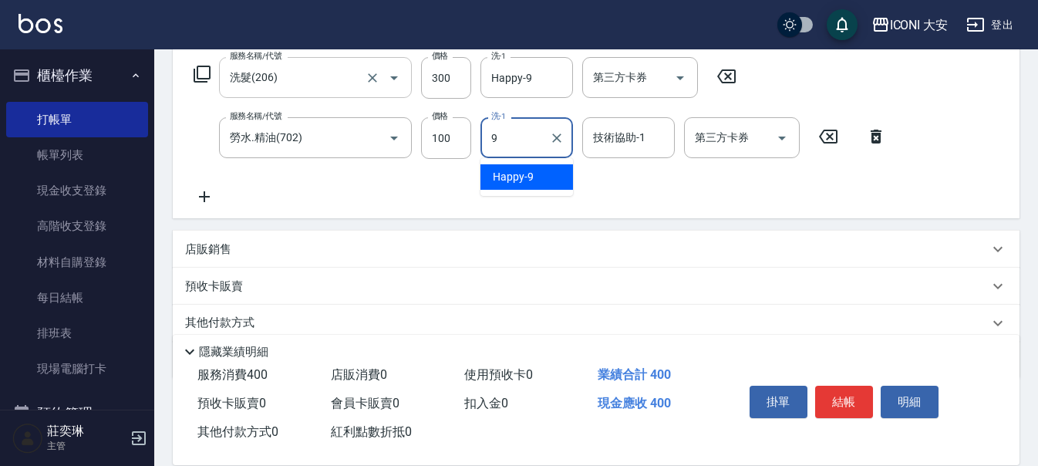
type input "Happy-9"
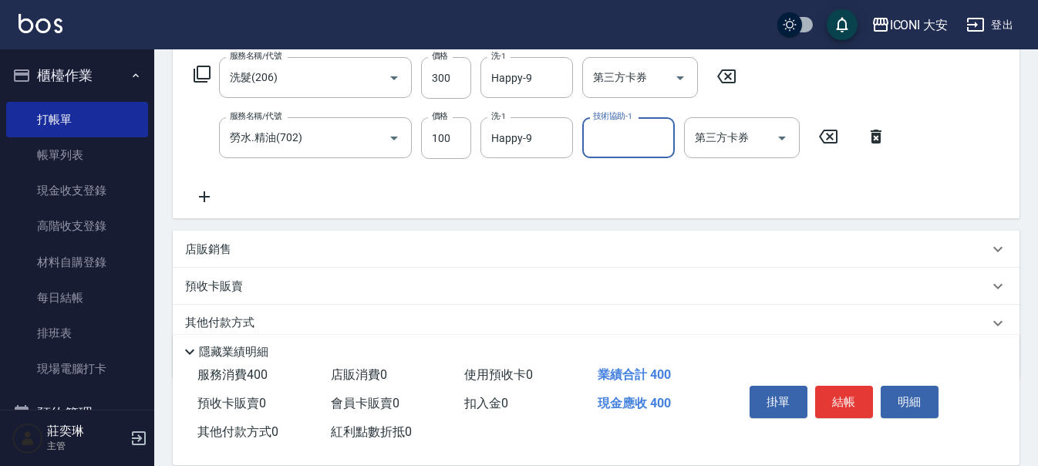
click at [821, 386] on button "結帳" at bounding box center [844, 402] width 58 height 32
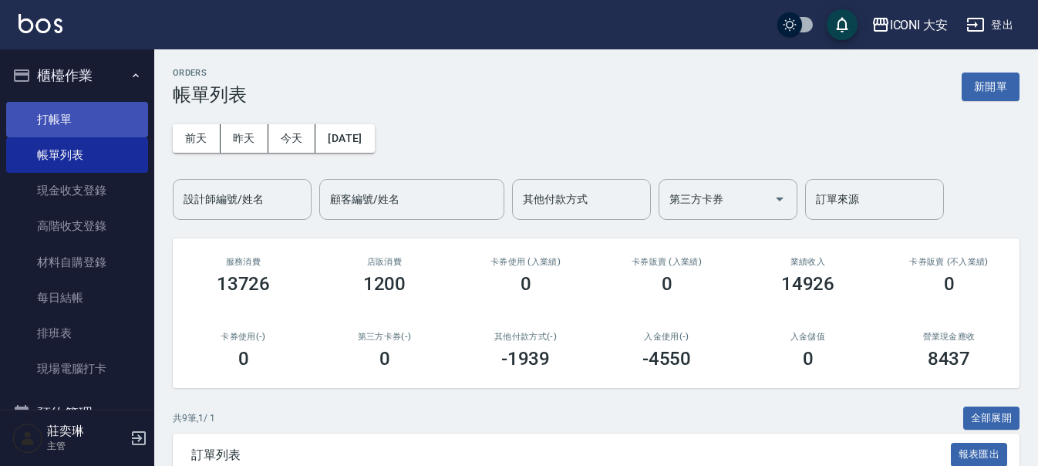
click at [76, 126] on link "打帳單" at bounding box center [77, 119] width 142 height 35
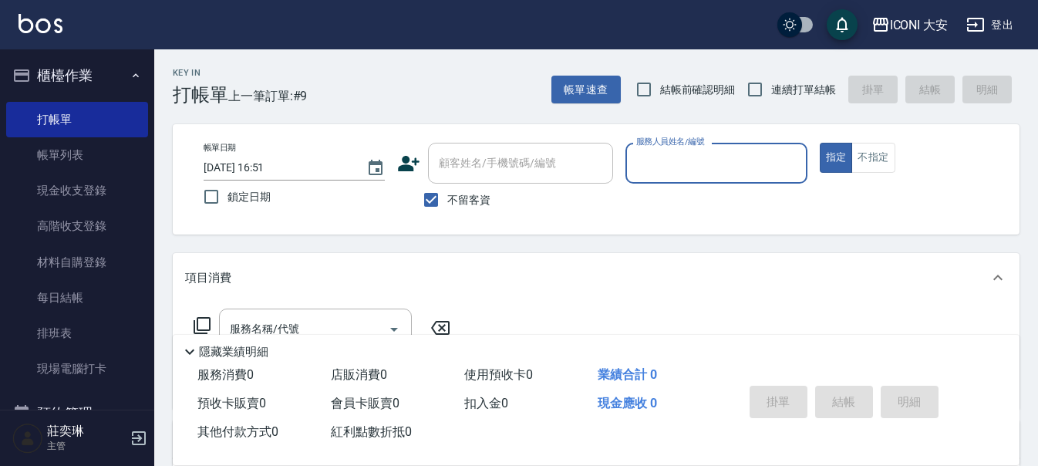
click at [687, 147] on label "服務人員姓名/編號" at bounding box center [670, 142] width 68 height 12
click at [687, 150] on input "服務人員姓名/編號" at bounding box center [715, 163] width 167 height 27
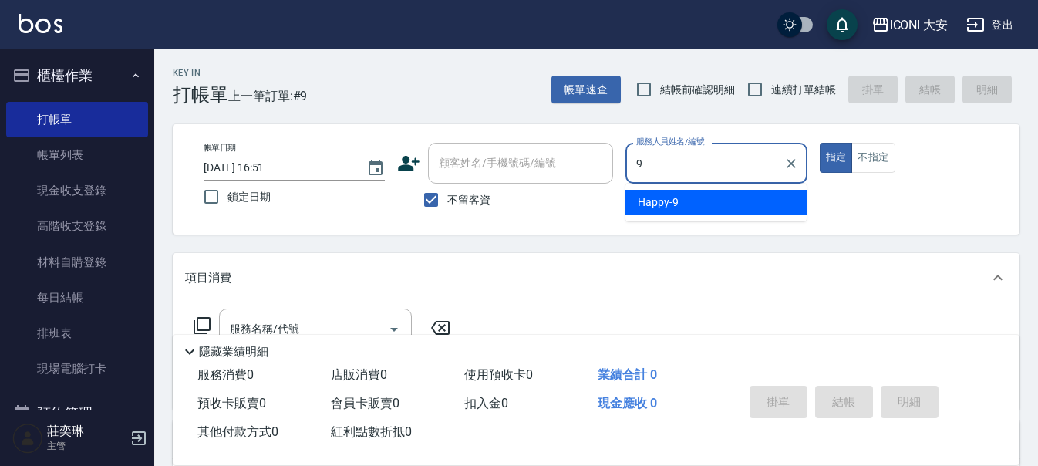
type input "Happy-9"
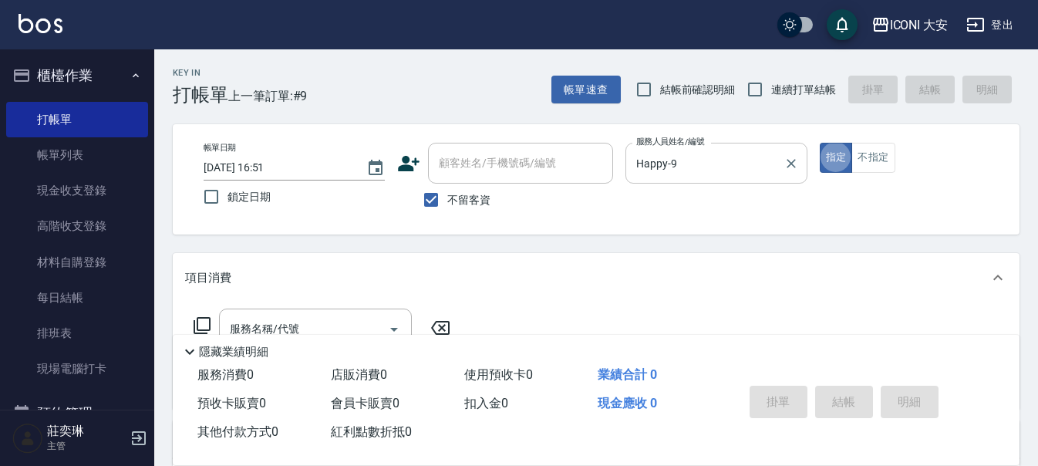
type button "true"
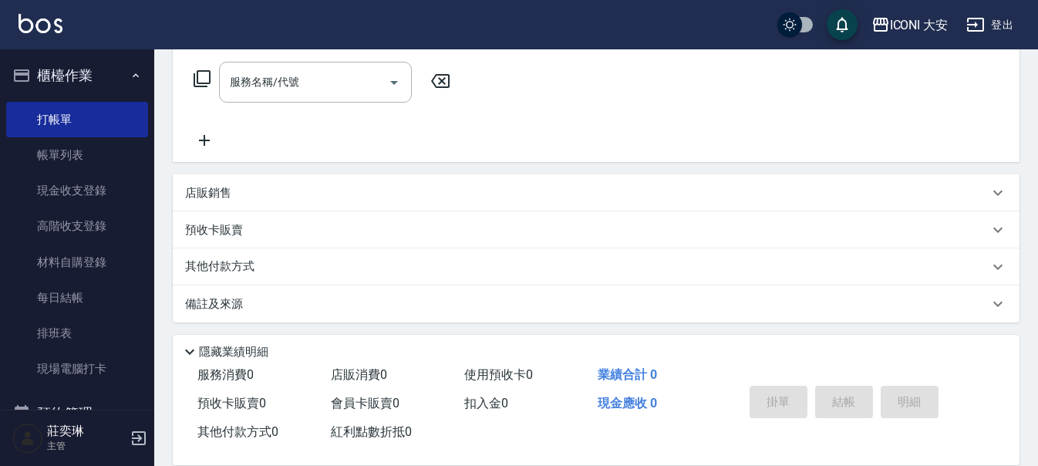
scroll to position [251, 0]
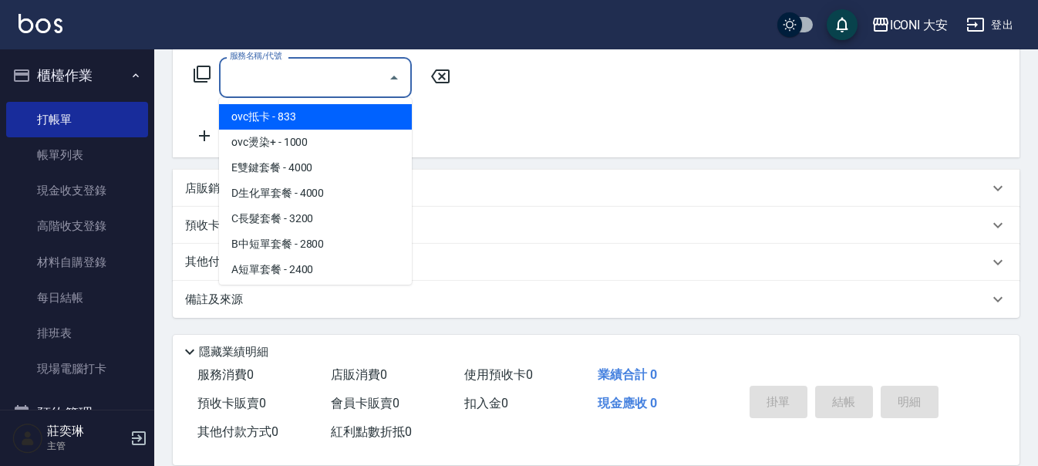
drag, startPoint x: 326, startPoint y: 77, endPoint x: 341, endPoint y: 75, distance: 14.8
click at [325, 79] on input "服務名稱/代號" at bounding box center [304, 77] width 156 height 27
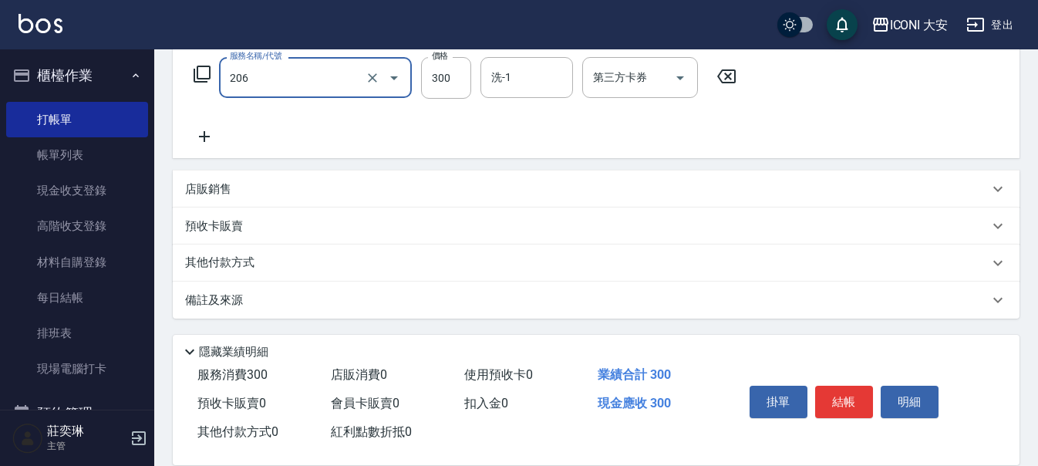
type input "洗髮(206)"
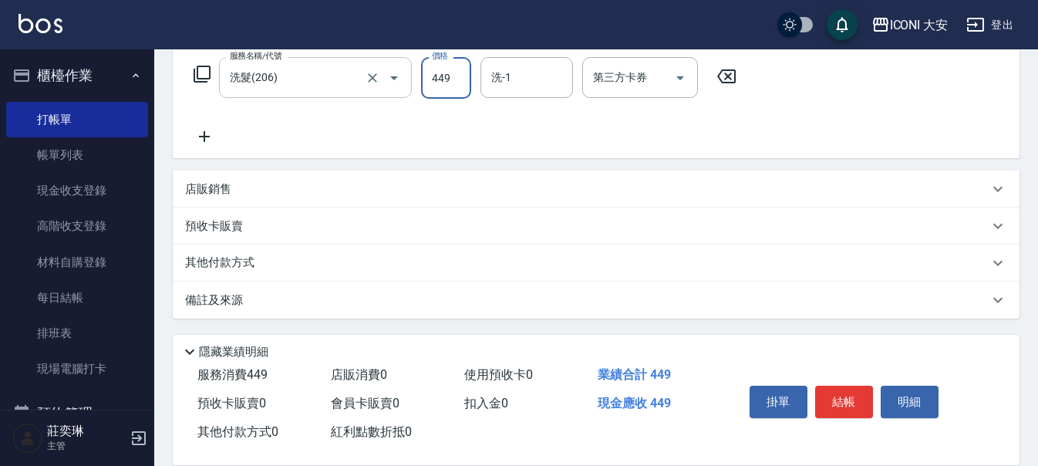
type input "449"
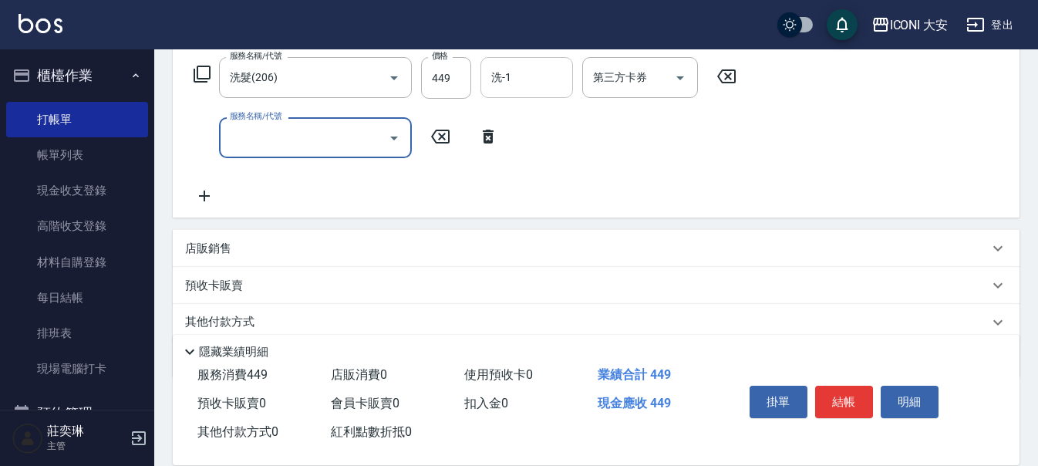
click at [521, 72] on input "洗-1" at bounding box center [526, 77] width 79 height 27
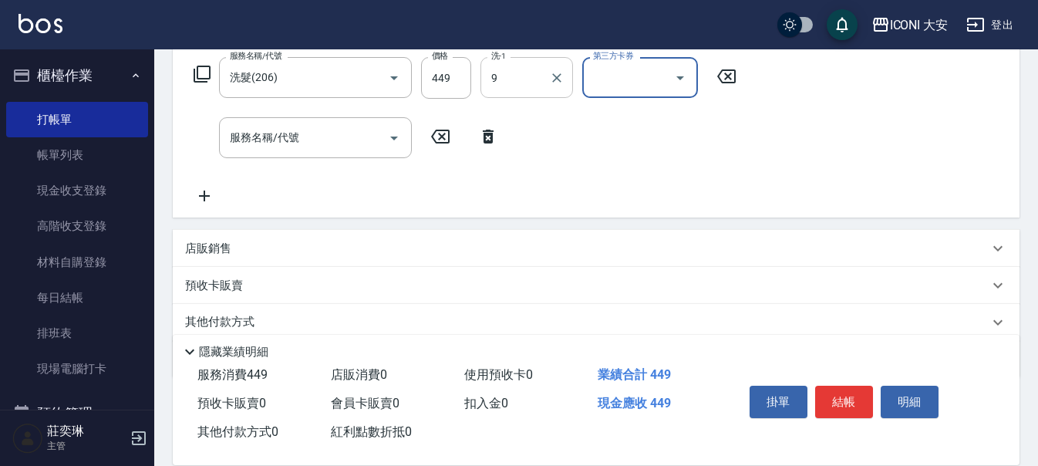
type input "Happy-9"
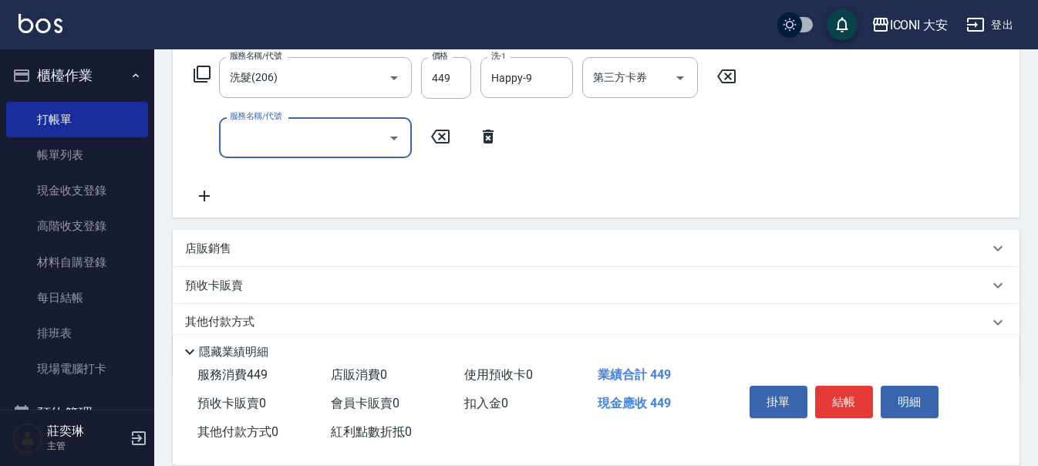
click at [328, 148] on input "服務名稱/代號" at bounding box center [304, 137] width 156 height 27
type input "瞬間護髮(707)"
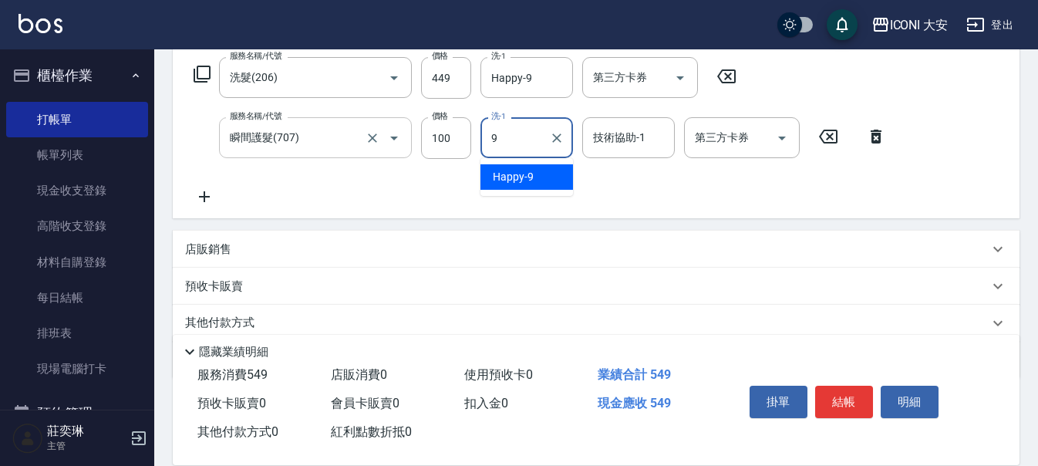
type input "Happy-9"
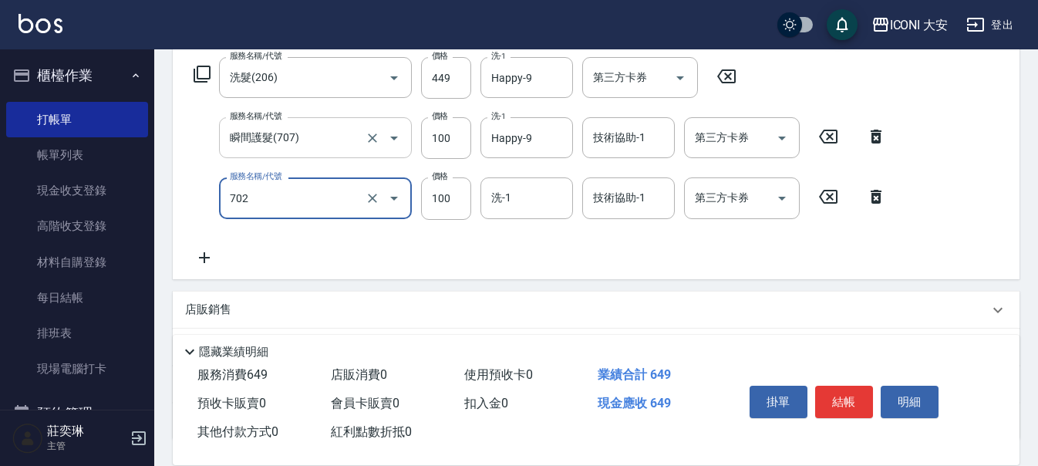
type input "勞水.精油(702)"
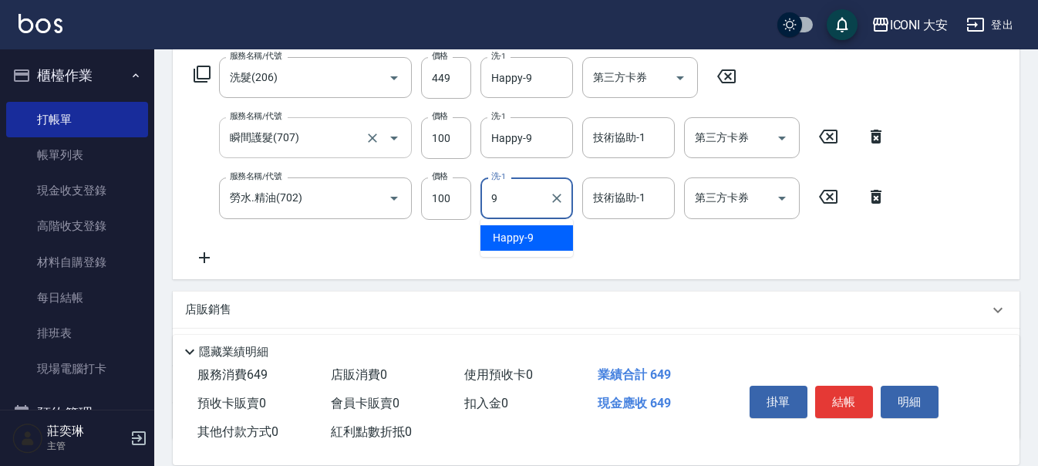
type input "Happy-9"
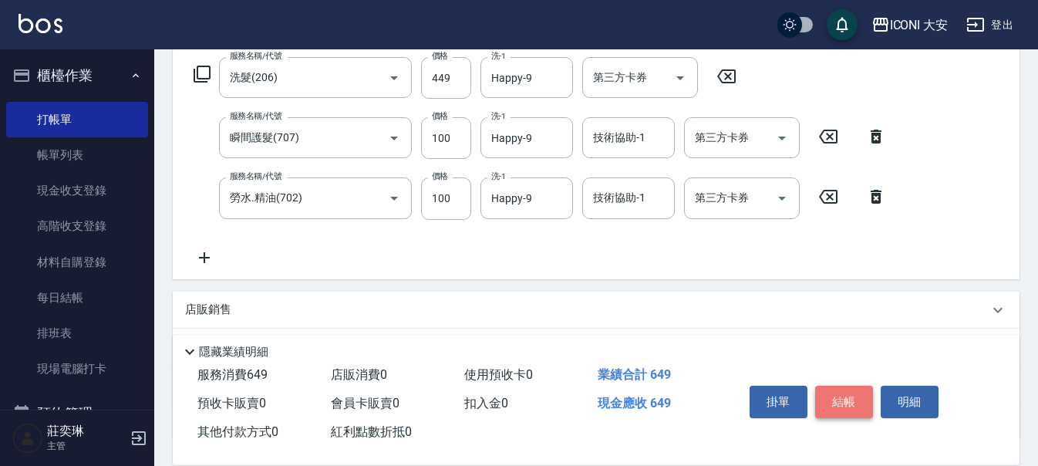
click at [844, 397] on button "結帳" at bounding box center [844, 402] width 58 height 32
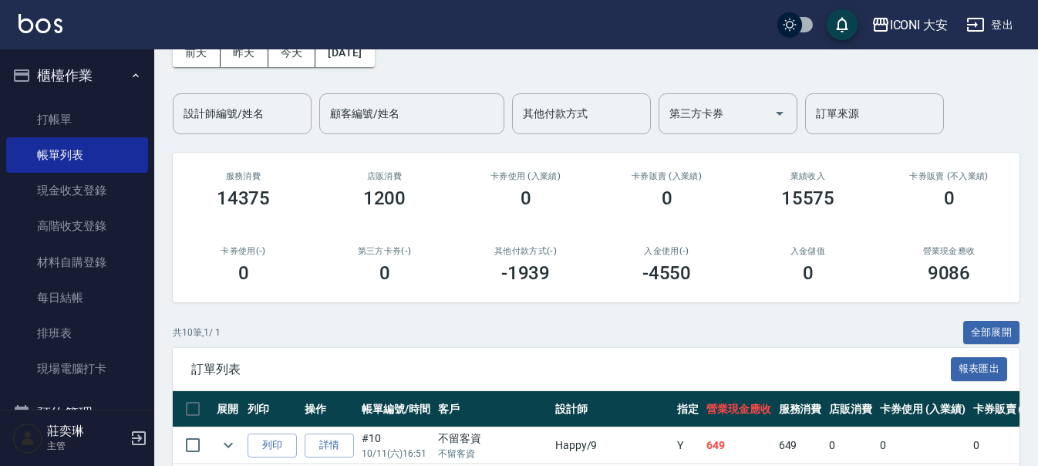
scroll to position [77, 0]
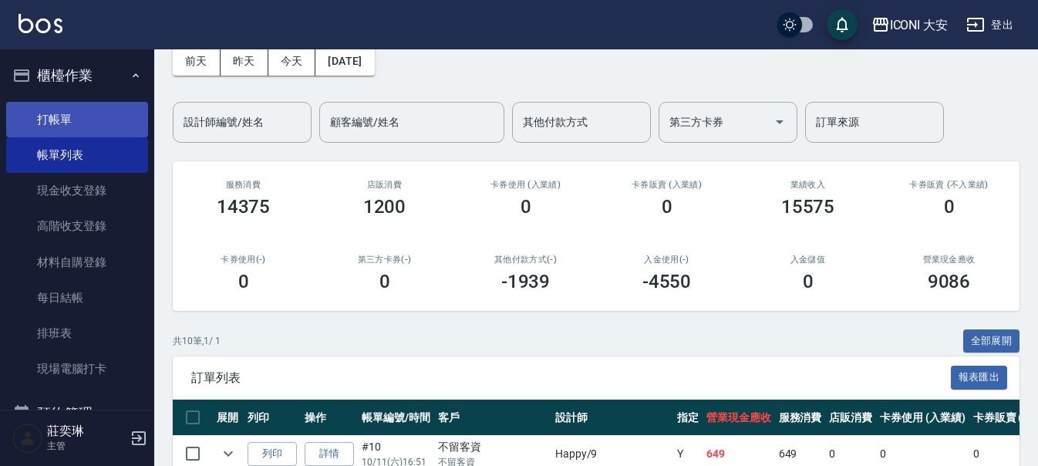
click at [47, 119] on link "打帳單" at bounding box center [77, 119] width 142 height 35
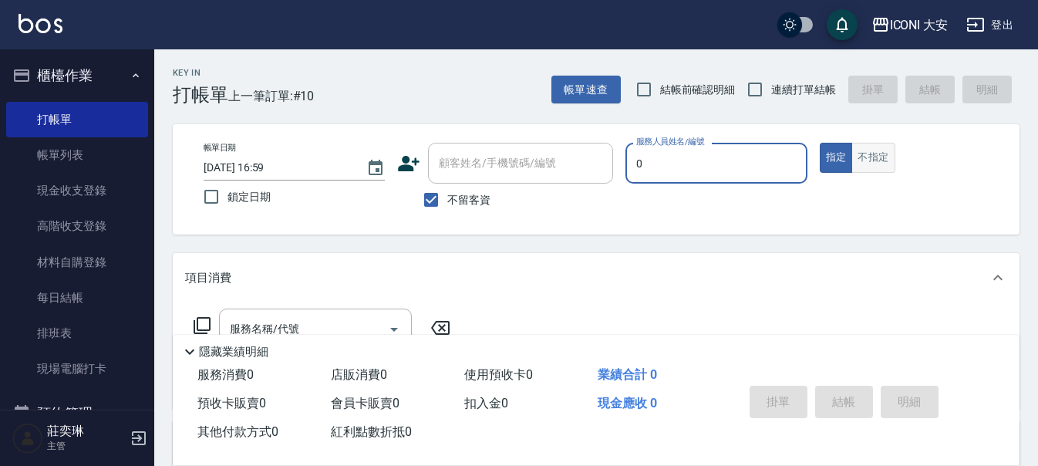
type input "juyei-0"
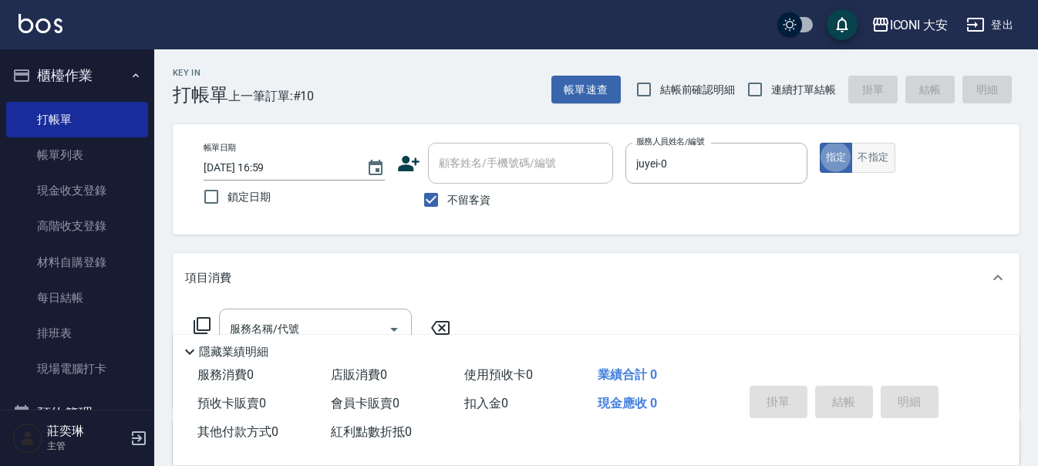
type button "true"
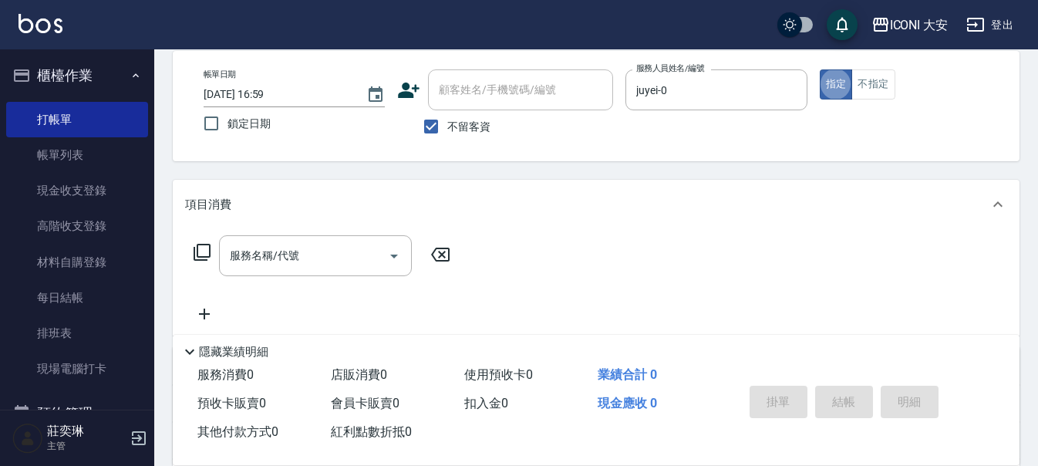
scroll to position [154, 0]
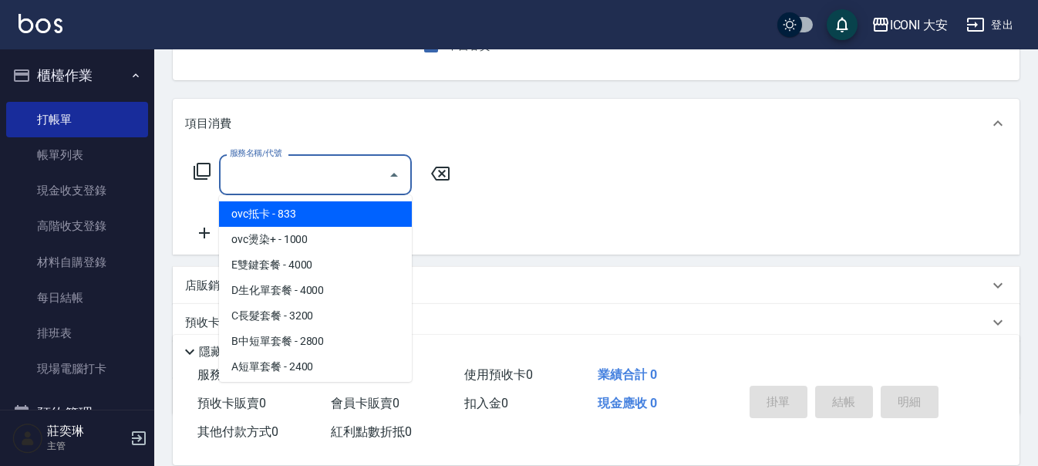
click at [290, 171] on input "服務名稱/代號" at bounding box center [304, 174] width 156 height 27
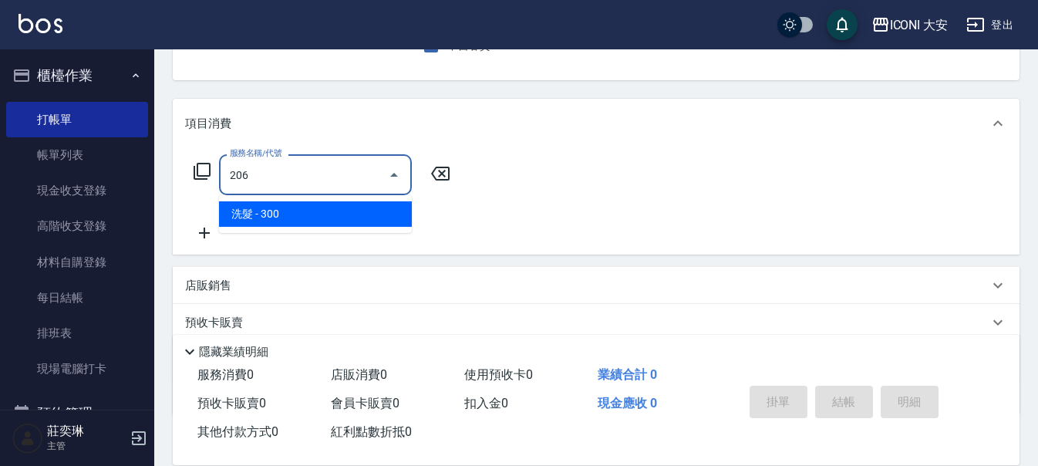
type input "洗髮(206)"
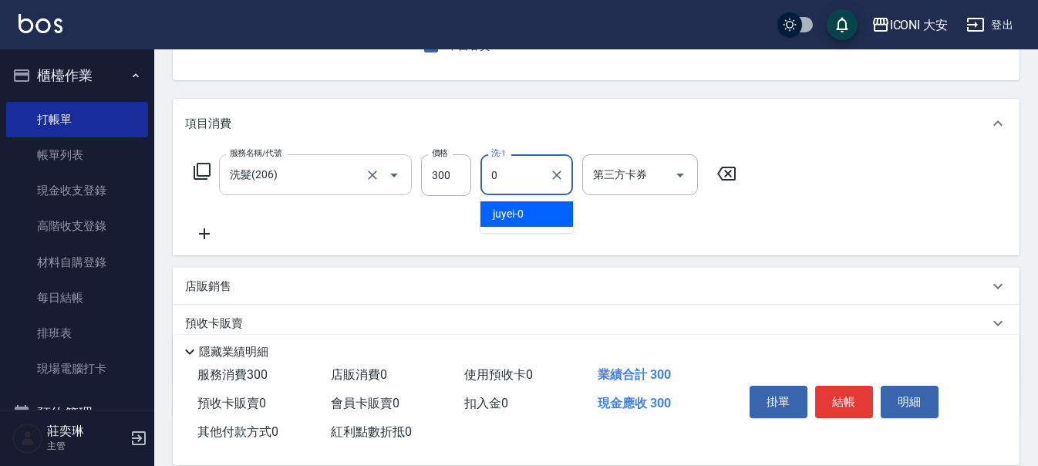
type input "juyei-0"
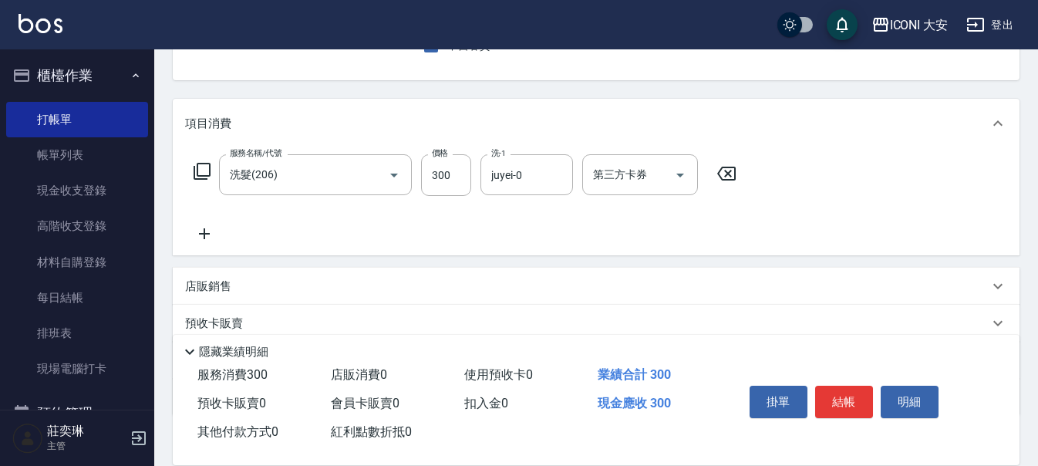
click at [207, 237] on icon at bounding box center [204, 233] width 39 height 19
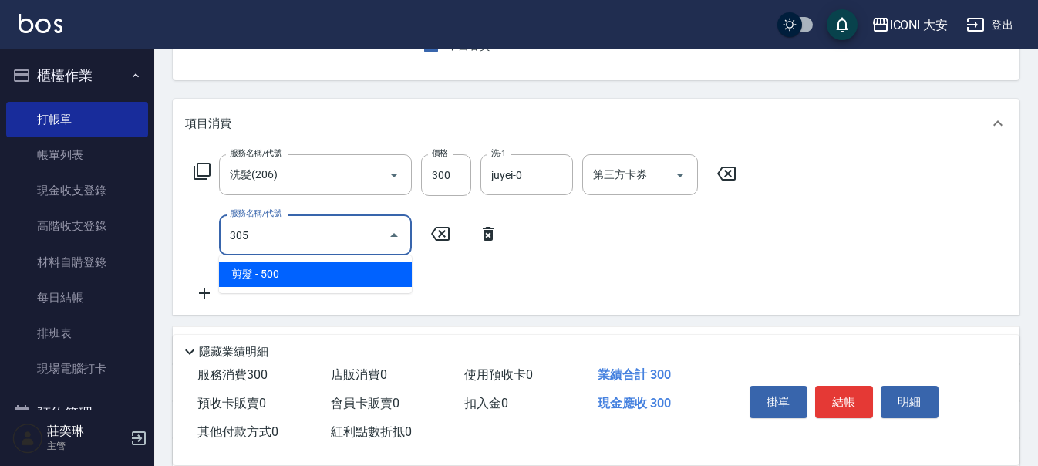
type input "剪髮(305)"
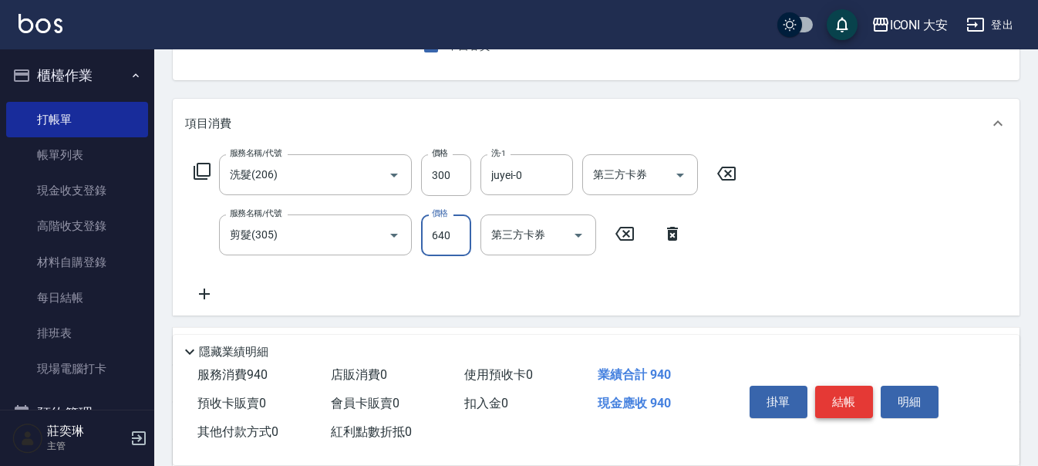
type input "640"
click at [843, 393] on button "結帳" at bounding box center [844, 402] width 58 height 32
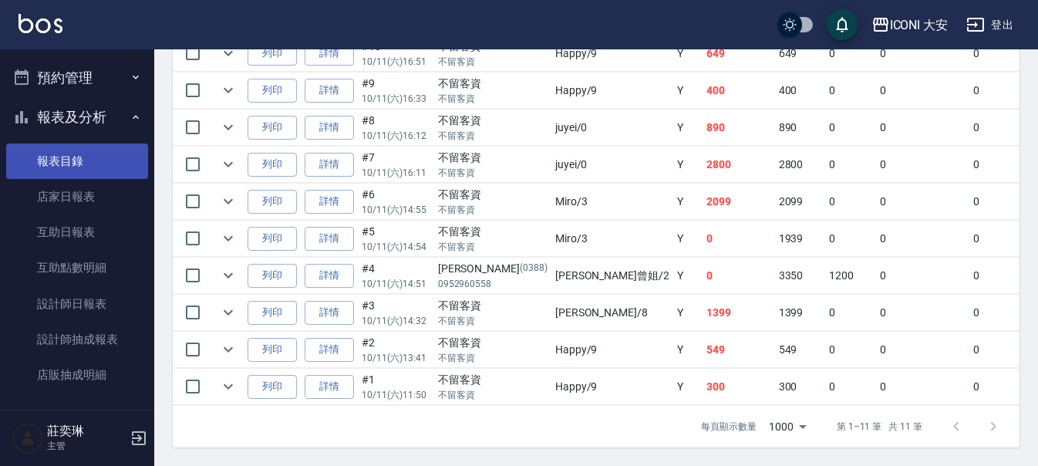
scroll to position [386, 0]
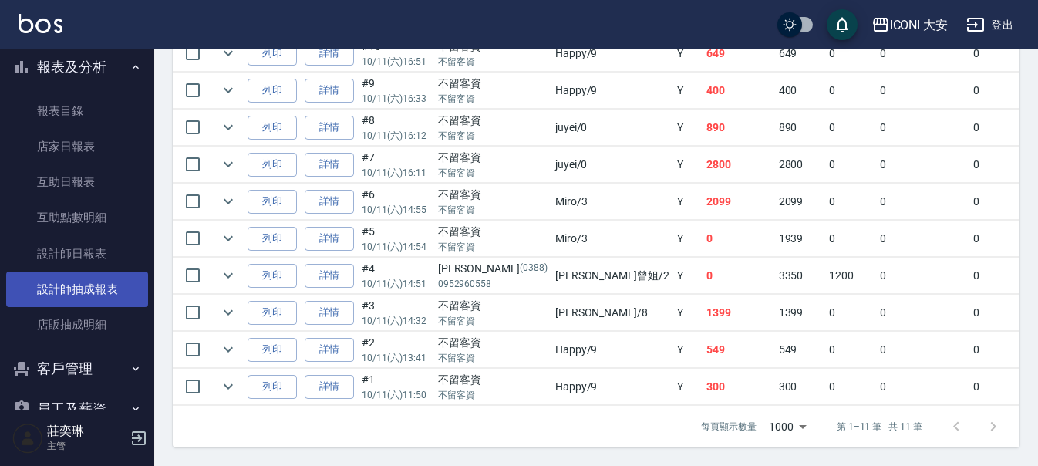
click at [95, 286] on link "設計師抽成報表" at bounding box center [77, 288] width 142 height 35
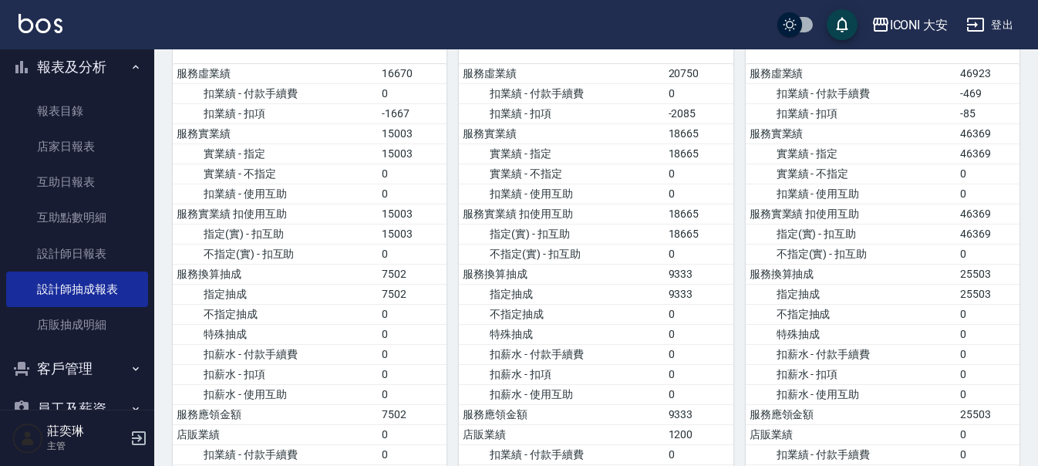
scroll to position [386, 0]
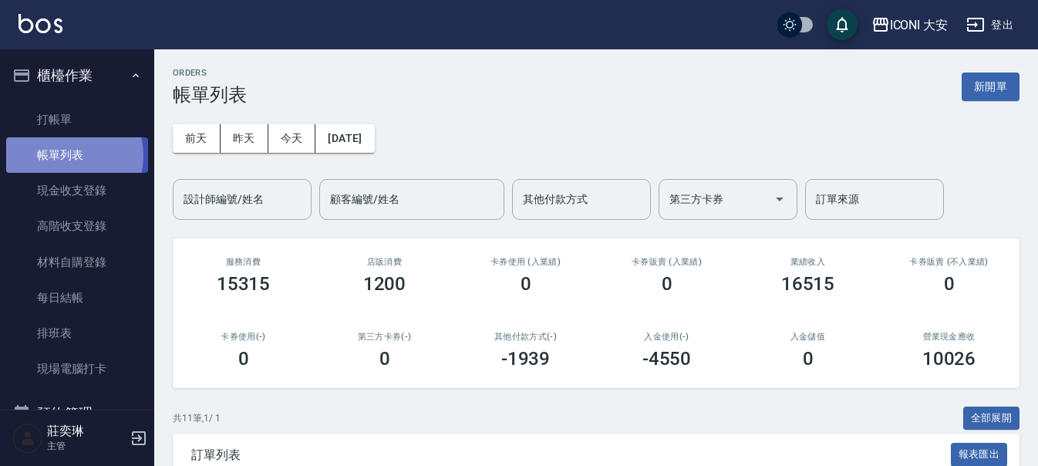
click at [70, 157] on link "帳單列表" at bounding box center [77, 154] width 142 height 35
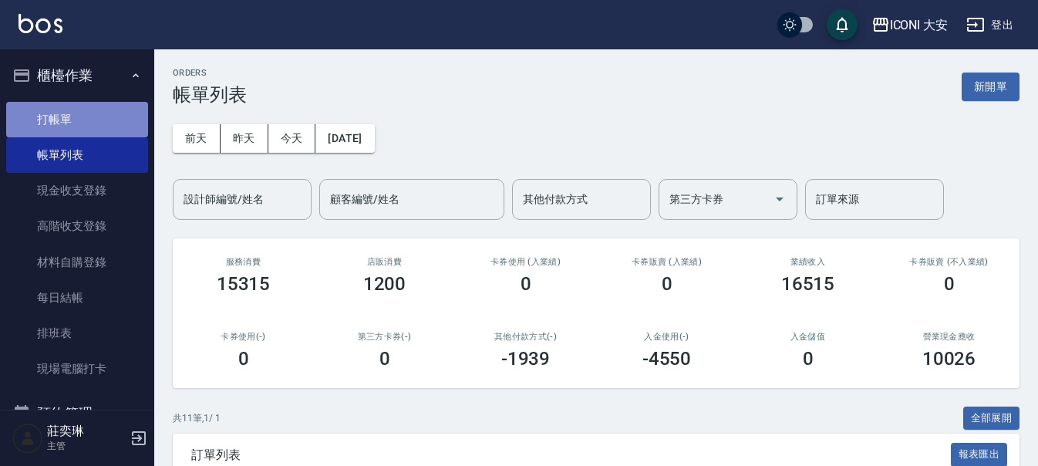
click at [86, 115] on link "打帳單" at bounding box center [77, 119] width 142 height 35
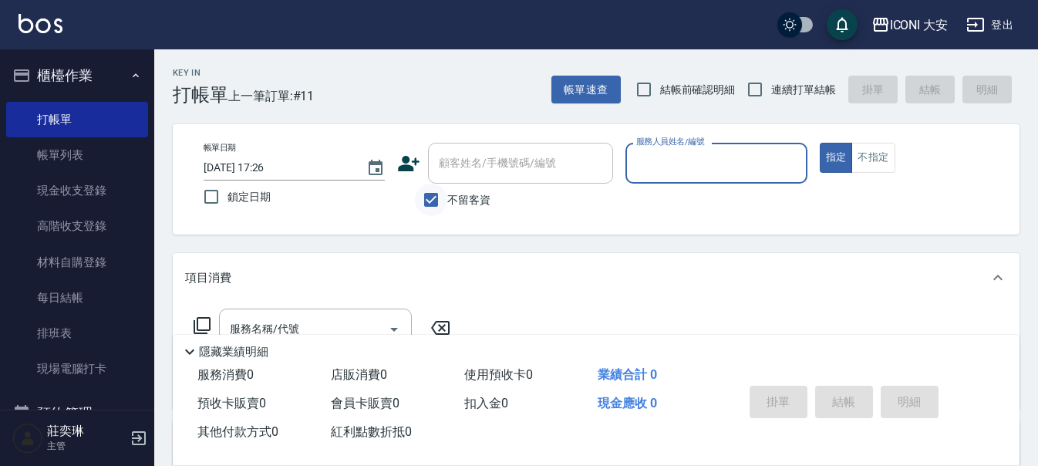
click at [435, 198] on input "不留客資" at bounding box center [431, 200] width 32 height 32
checkbox input "false"
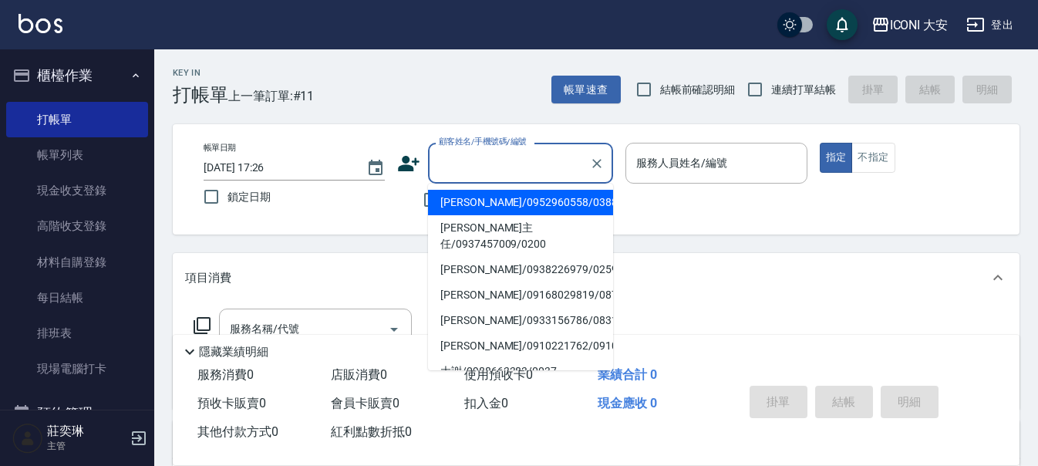
click at [446, 153] on div "顧客姓名/手機號碼/編號 顧客姓名/手機號碼/編號" at bounding box center [520, 163] width 185 height 41
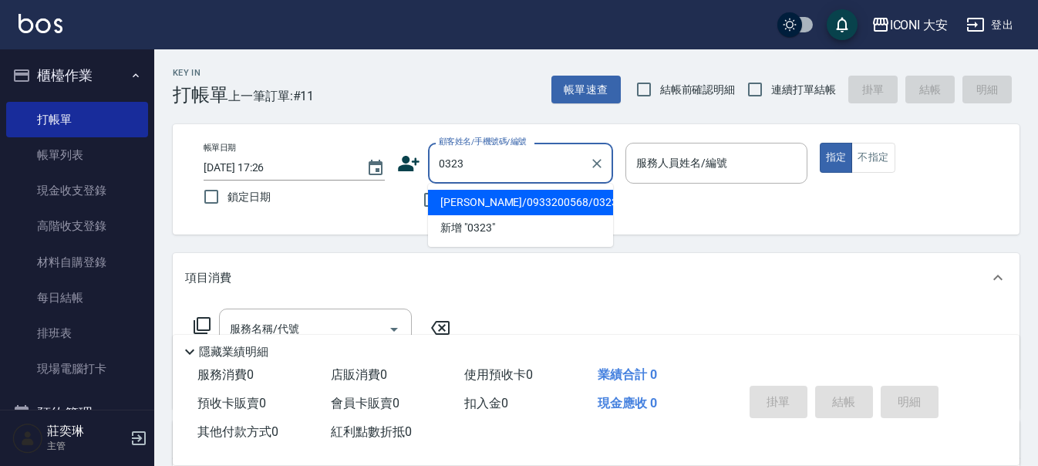
click at [533, 207] on li "[PERSON_NAME]/0933200568/0323" at bounding box center [520, 202] width 185 height 25
type input "[PERSON_NAME]/0933200568/0323"
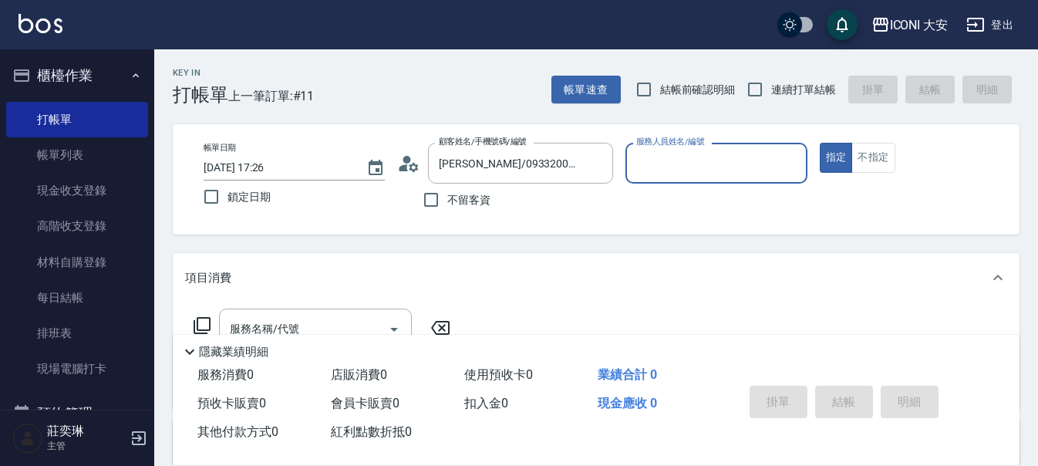
type input "Happy-9"
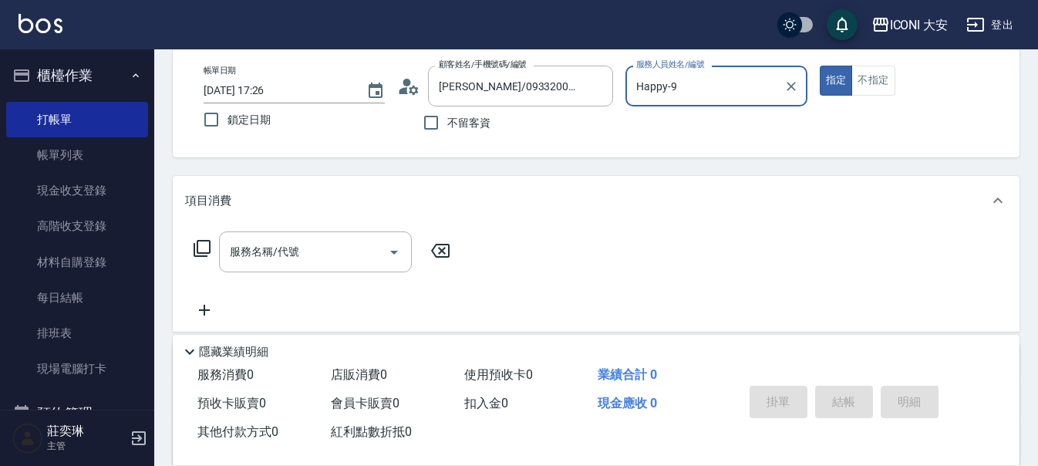
scroll to position [231, 0]
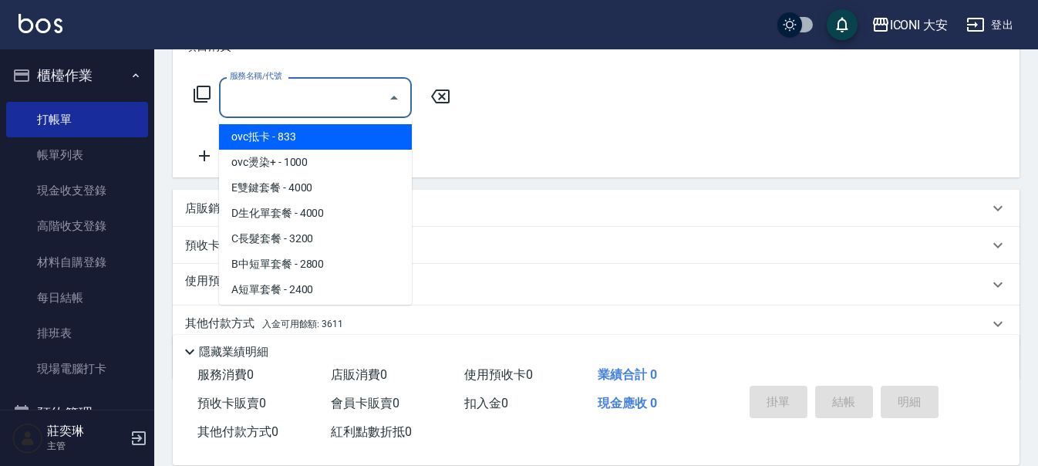
drag, startPoint x: 279, startPoint y: 103, endPoint x: 253, endPoint y: 107, distance: 26.5
click at [265, 104] on input "服務名稱/代號" at bounding box center [304, 97] width 156 height 27
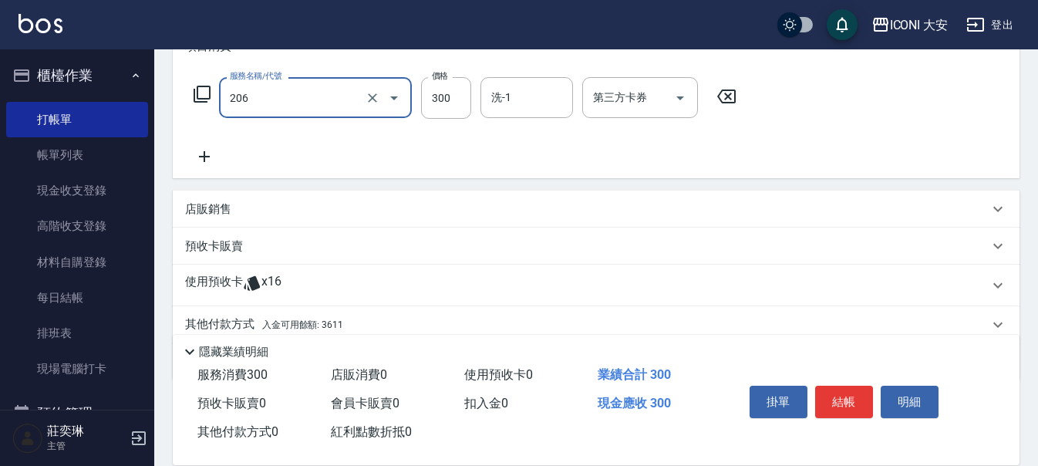
type input "洗髮(206)"
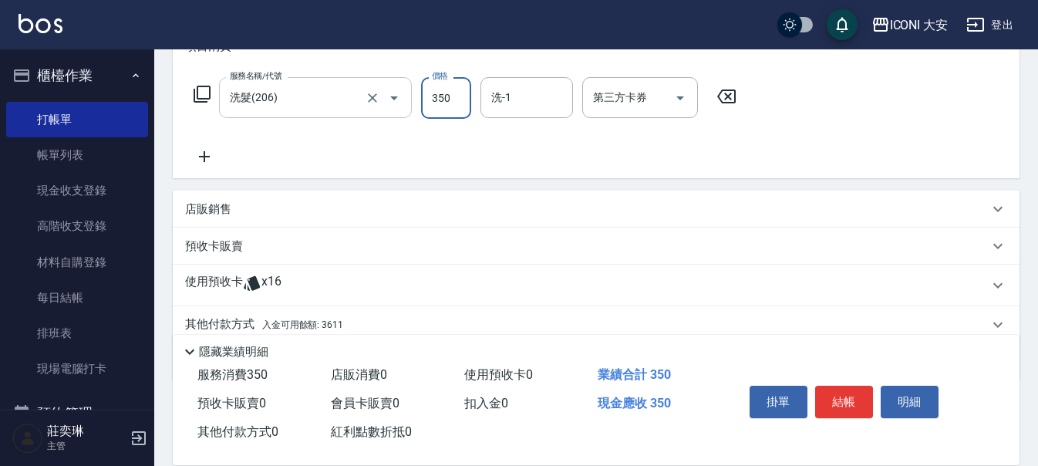
type input "350"
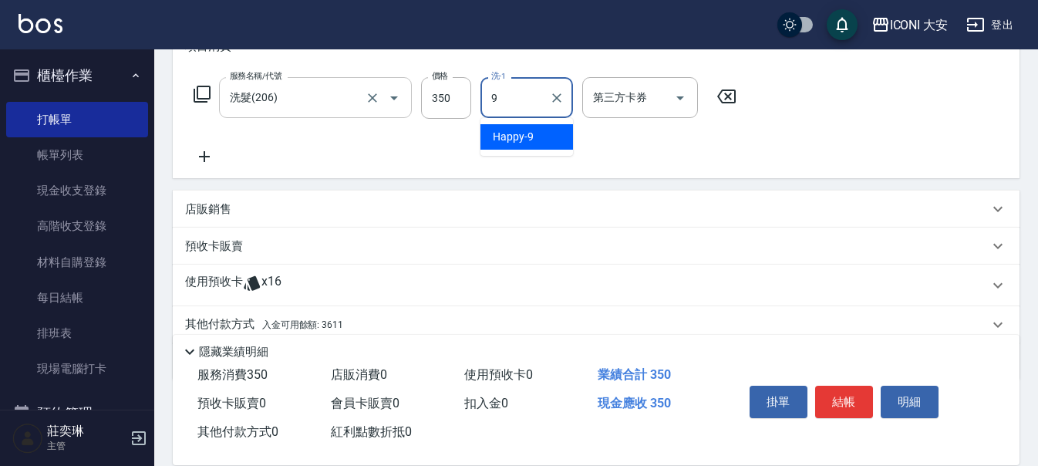
type input "Happy-9"
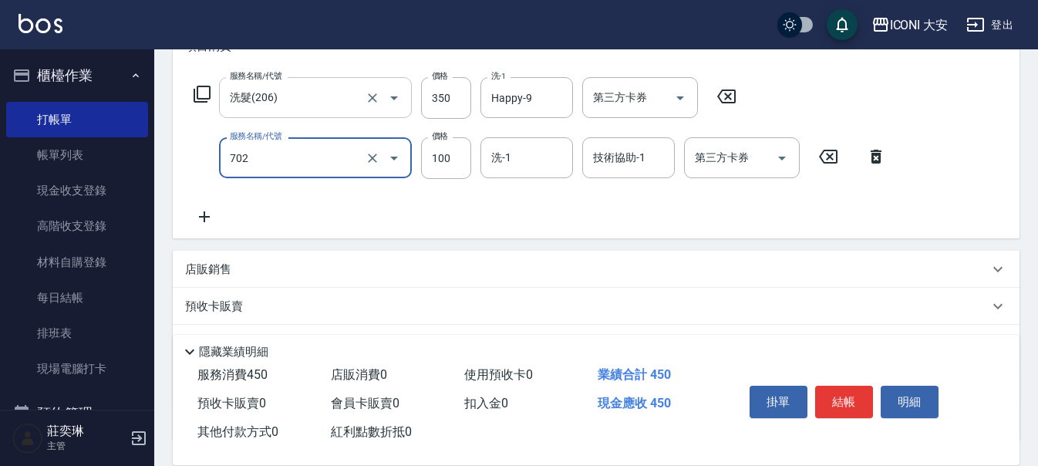
type input "勞水.精油(702)"
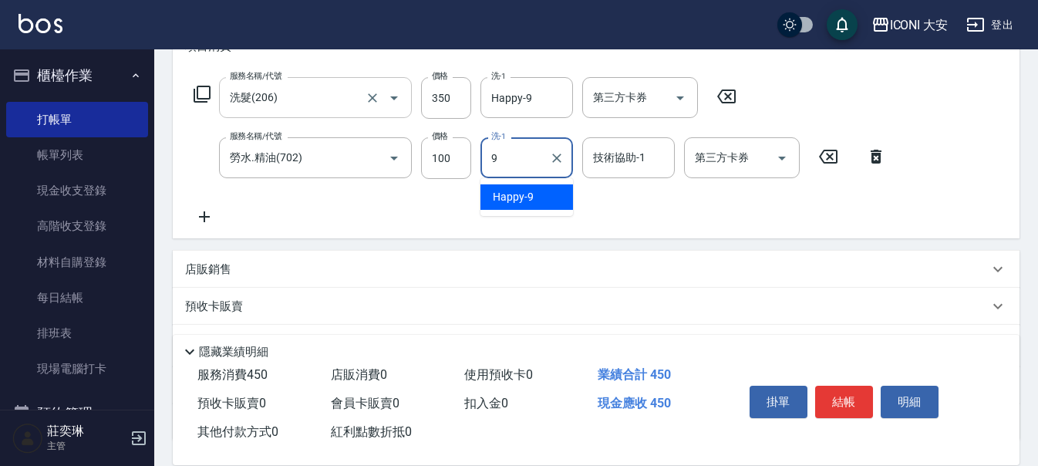
type input "Happy-9"
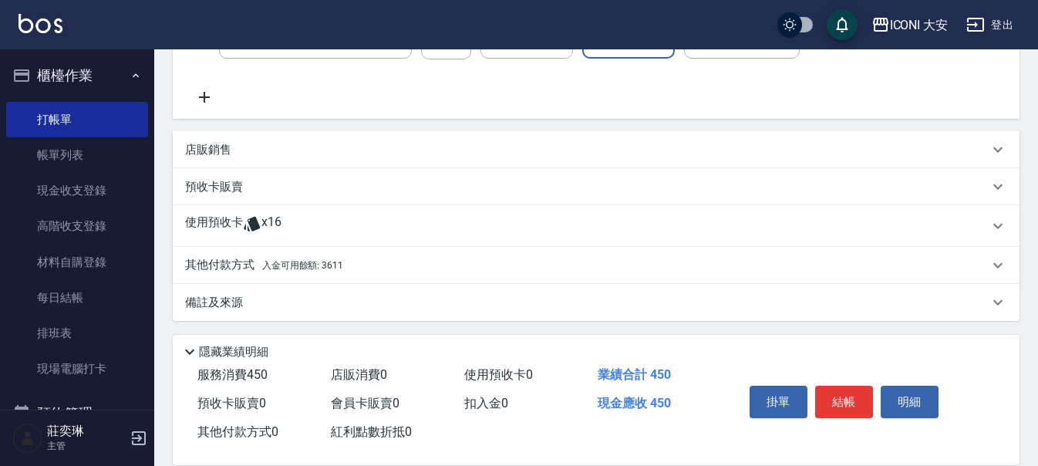
scroll to position [354, 0]
drag, startPoint x: 322, startPoint y: 251, endPoint x: 331, endPoint y: 269, distance: 20.7
click at [327, 265] on div "其他付款方式 入金可用餘額: 3611" at bounding box center [596, 262] width 847 height 37
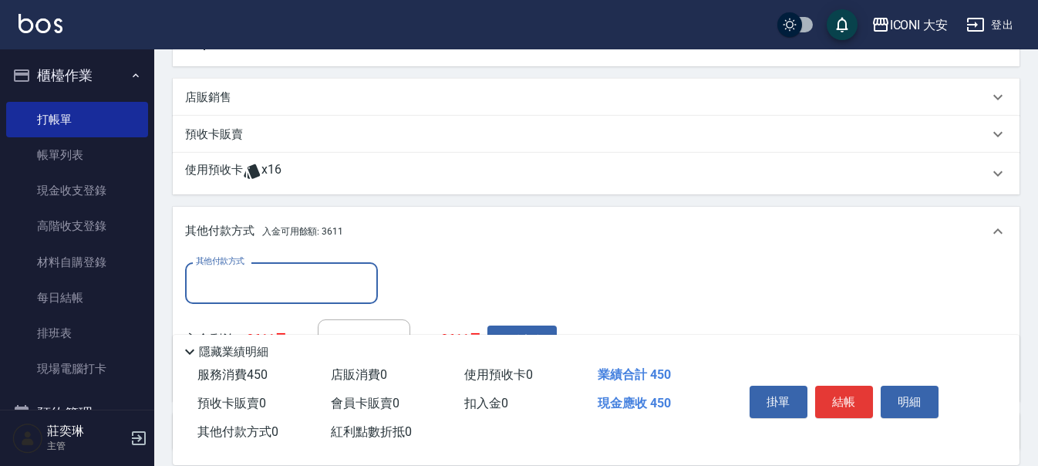
scroll to position [536, 0]
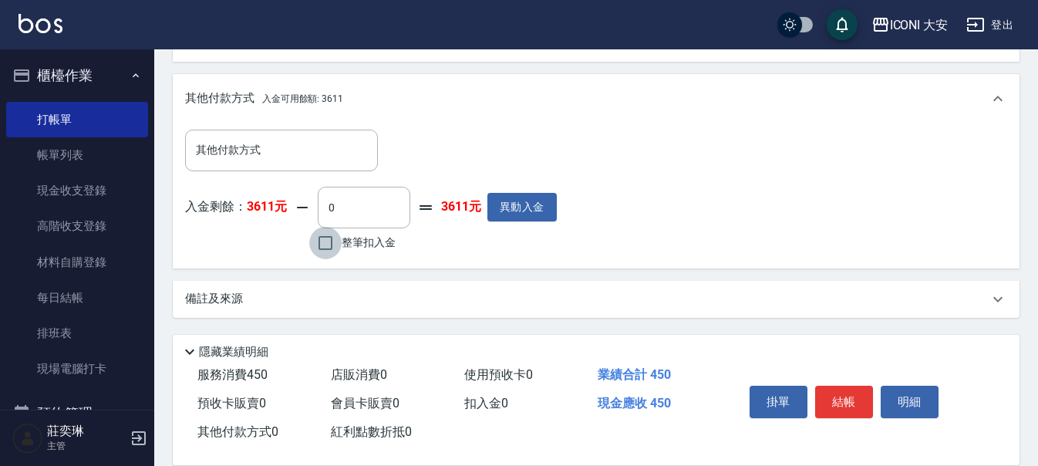
click at [329, 251] on input "整筆扣入金" at bounding box center [325, 243] width 32 height 32
checkbox input "true"
type input "450"
click at [819, 390] on button "結帳" at bounding box center [844, 402] width 58 height 32
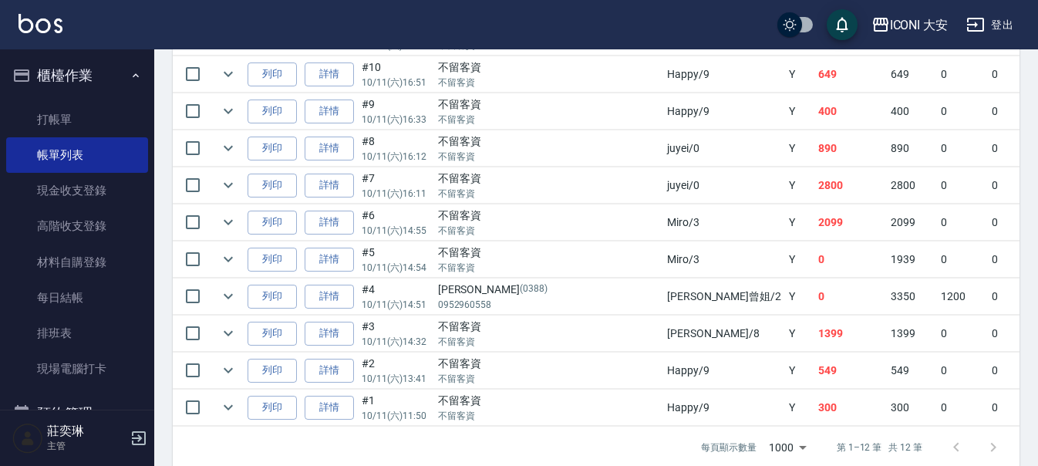
scroll to position [540, 0]
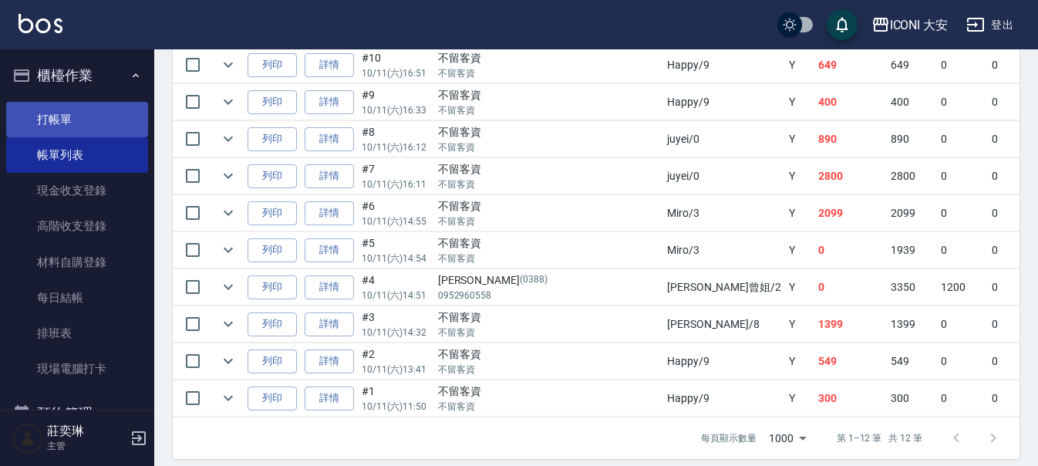
click at [108, 124] on link "打帳單" at bounding box center [77, 119] width 142 height 35
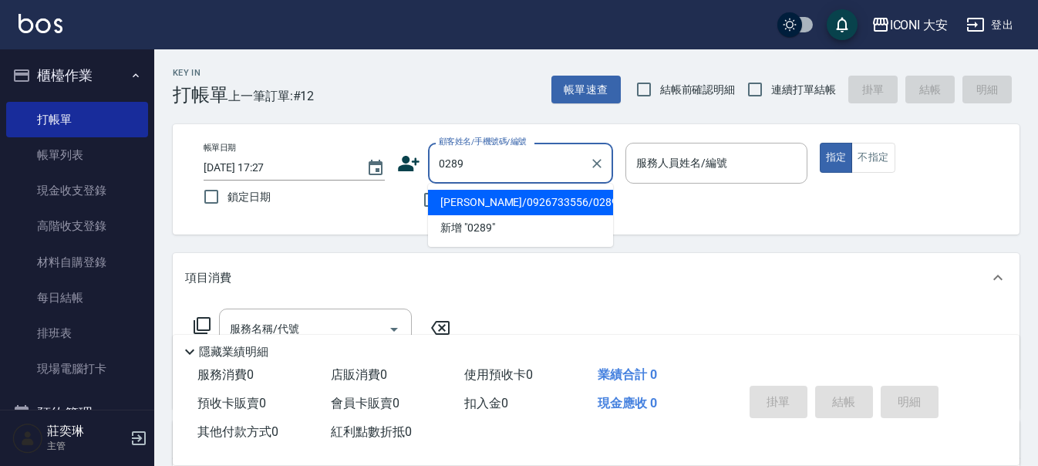
click at [537, 202] on li "[PERSON_NAME]/0926733556/0289" at bounding box center [520, 202] width 185 height 25
type input "[PERSON_NAME]/0926733556/0289"
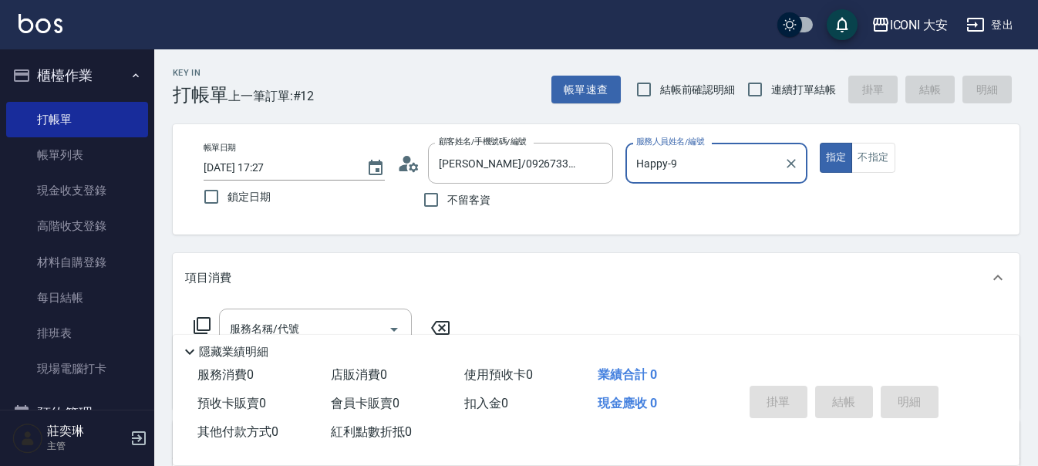
type input "Happy-9"
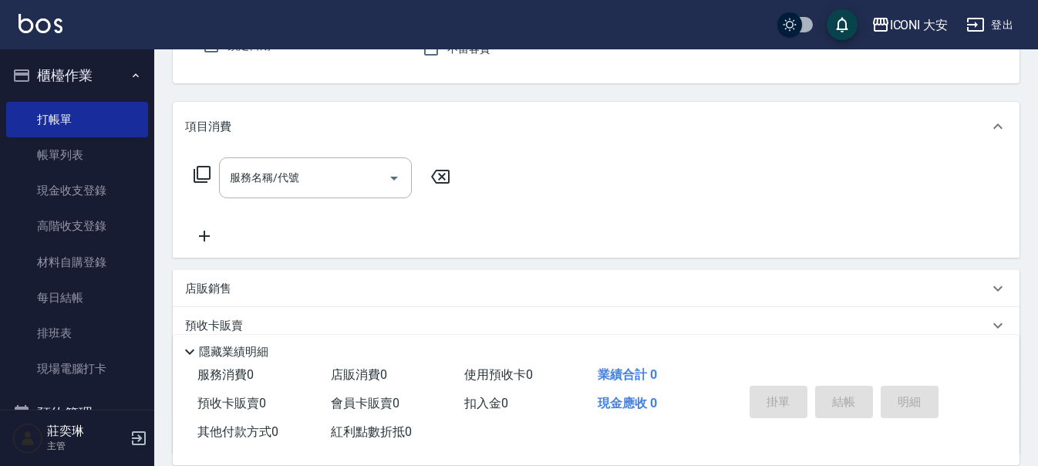
scroll to position [154, 0]
click at [305, 171] on input "服務名稱/代號" at bounding box center [304, 174] width 156 height 27
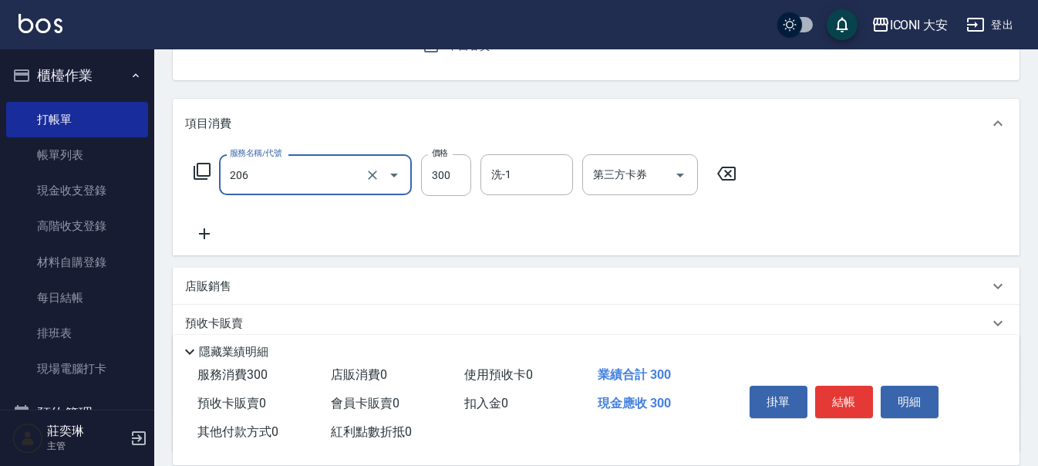
type input "洗髮(206)"
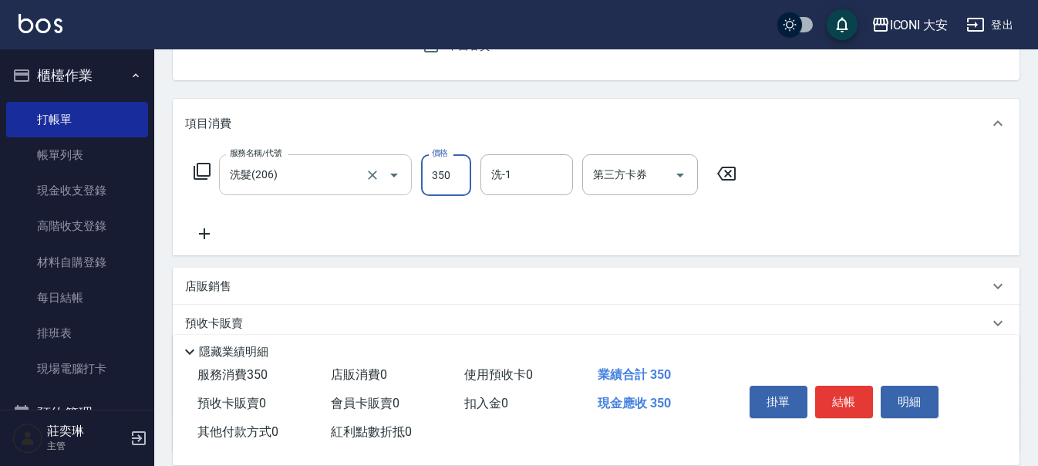
type input "350"
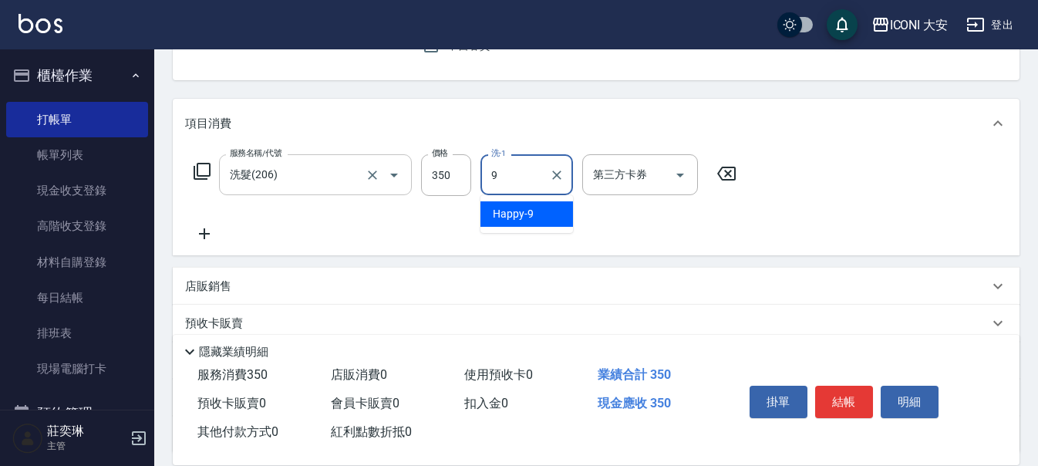
type input "Happy-9"
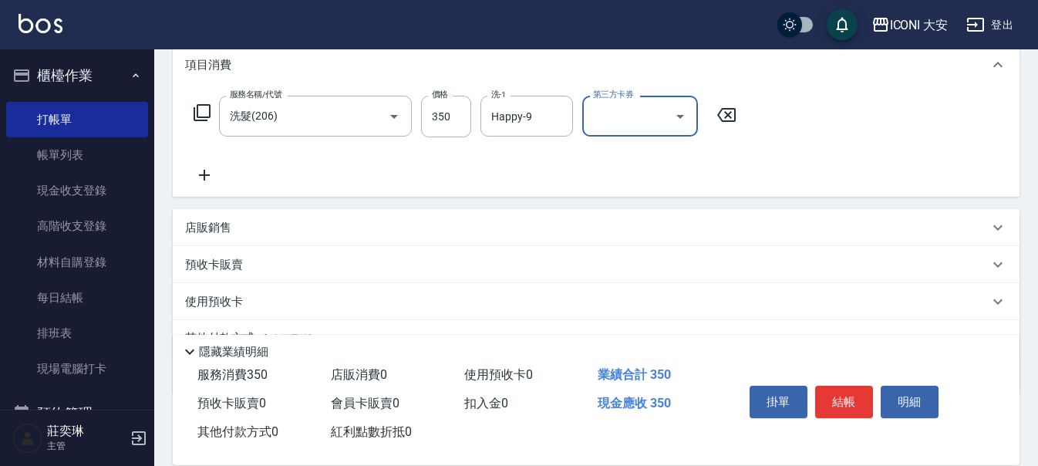
scroll to position [289, 0]
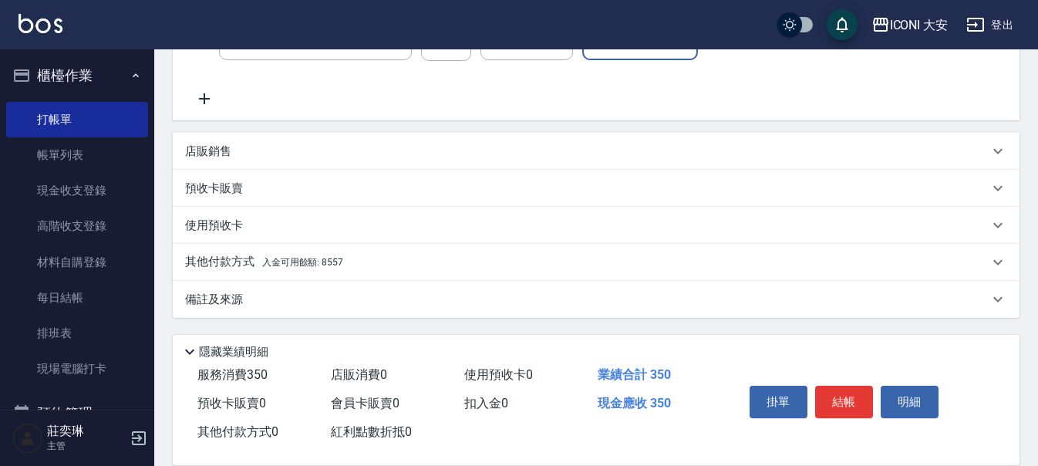
click at [342, 268] on p "其他付款方式 入金可用餘額: 8557" at bounding box center [264, 262] width 158 height 17
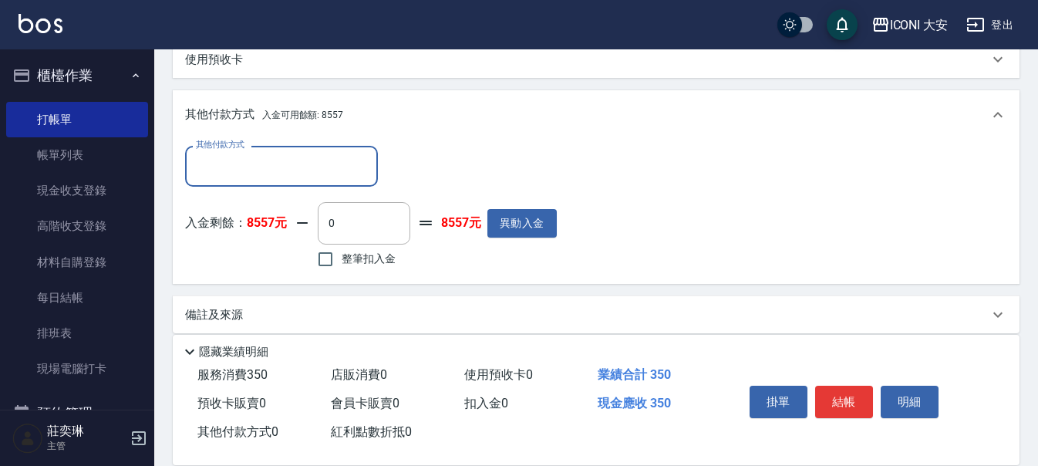
scroll to position [467, 0]
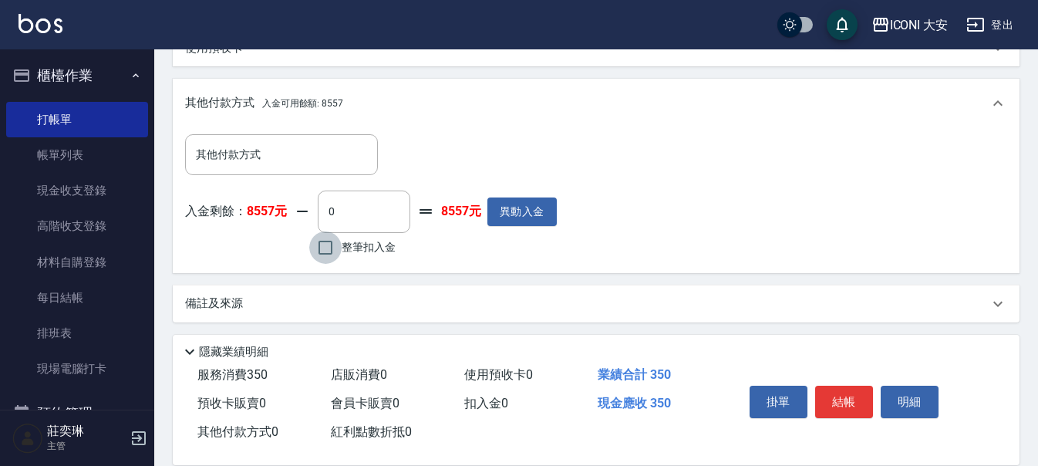
click at [332, 245] on input "整筆扣入金" at bounding box center [325, 247] width 32 height 32
checkbox input "true"
type input "350"
click at [830, 386] on button "結帳" at bounding box center [844, 402] width 58 height 32
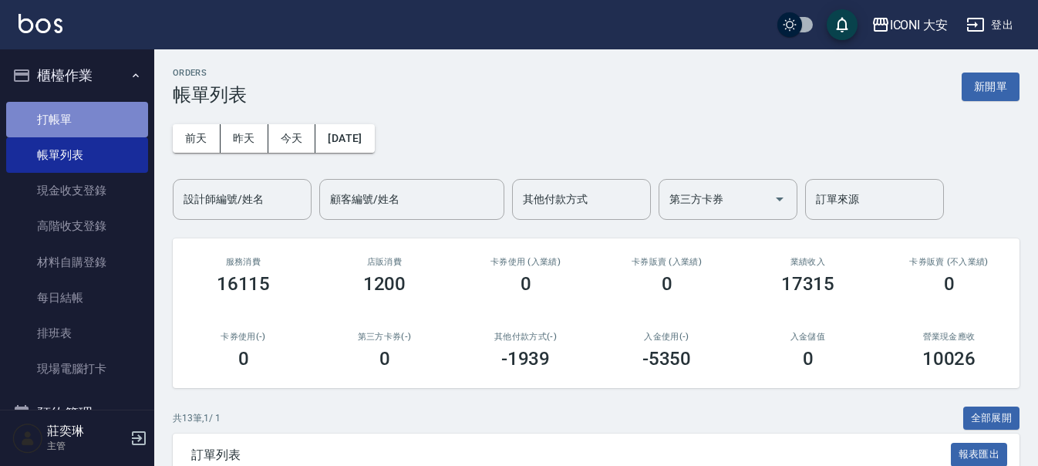
click at [111, 121] on link "打帳單" at bounding box center [77, 119] width 142 height 35
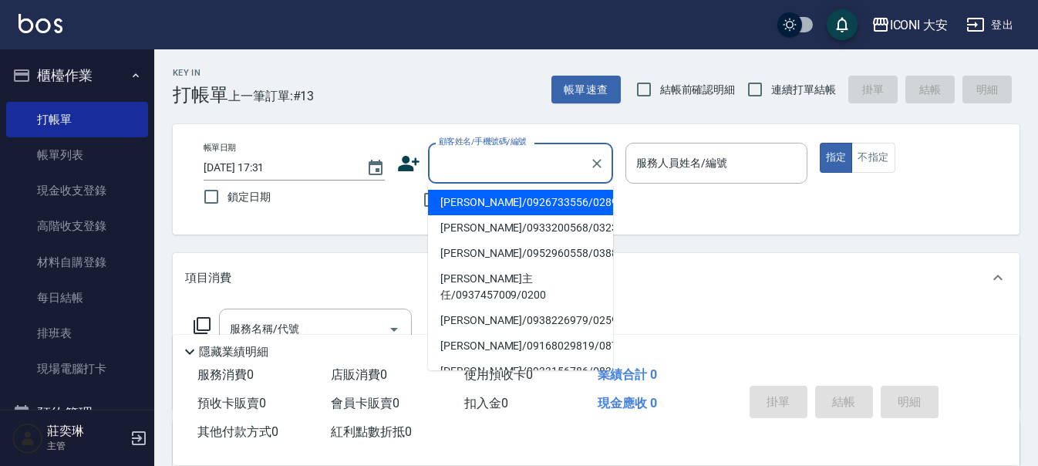
click at [524, 174] on input "顧客姓名/手機號碼/編號" at bounding box center [509, 163] width 148 height 27
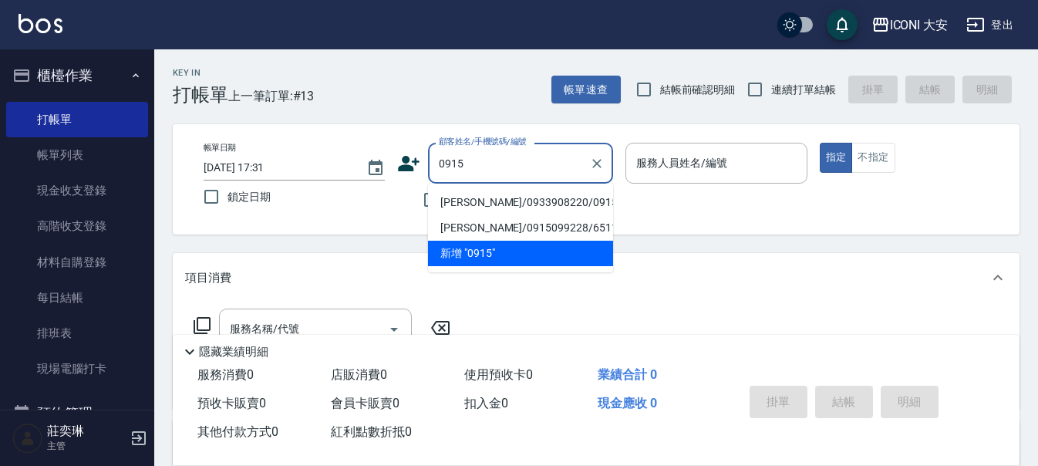
click at [473, 202] on li "[PERSON_NAME]/0933908220/0915" at bounding box center [520, 202] width 185 height 25
type input "[PERSON_NAME]/0933908220/0915"
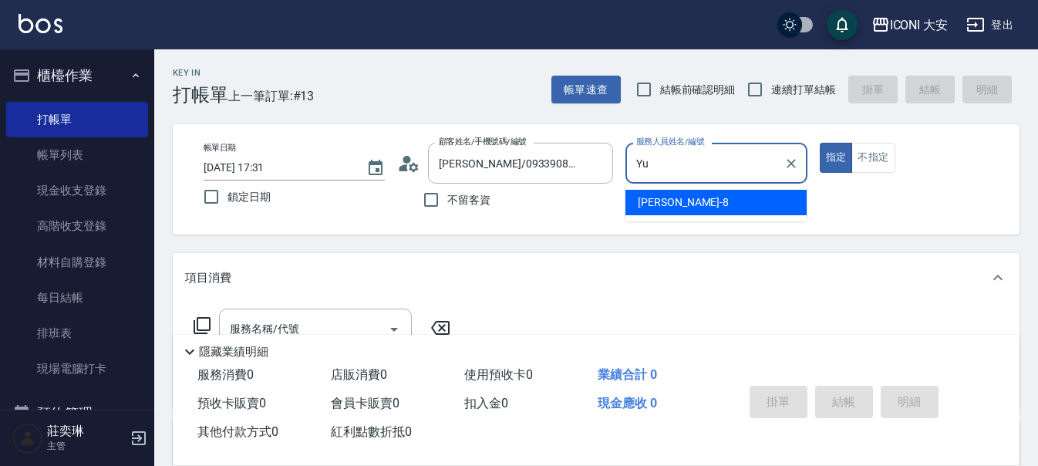
type input "Y"
type input "Happy-9"
type button "true"
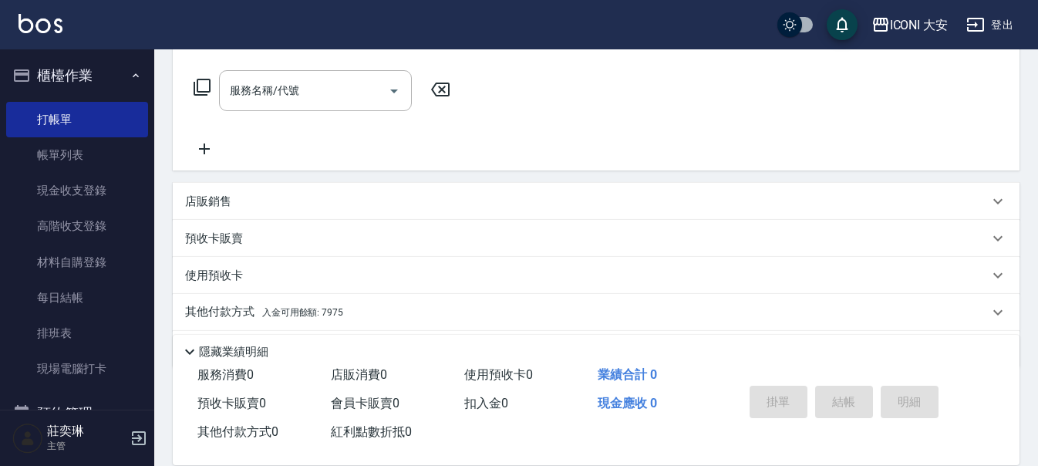
scroll to position [211, 0]
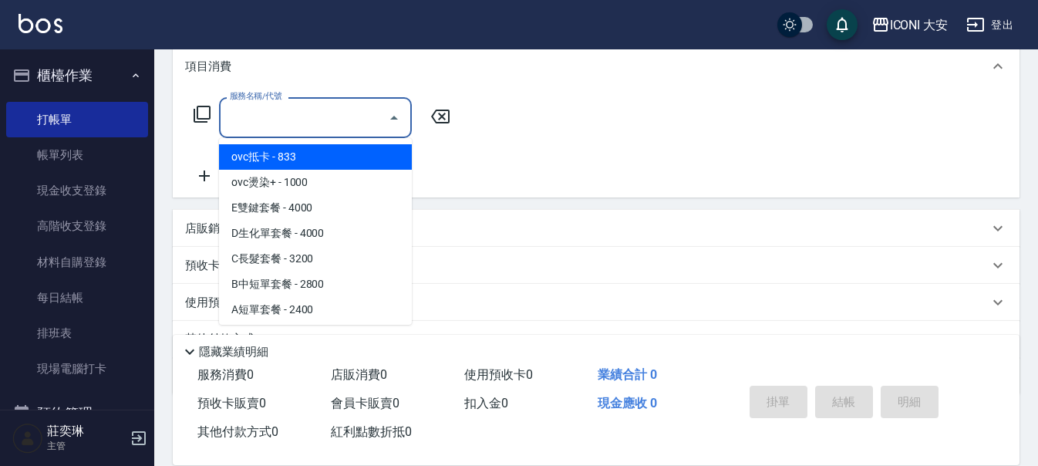
click at [340, 110] on input "服務名稱/代號" at bounding box center [304, 117] width 156 height 27
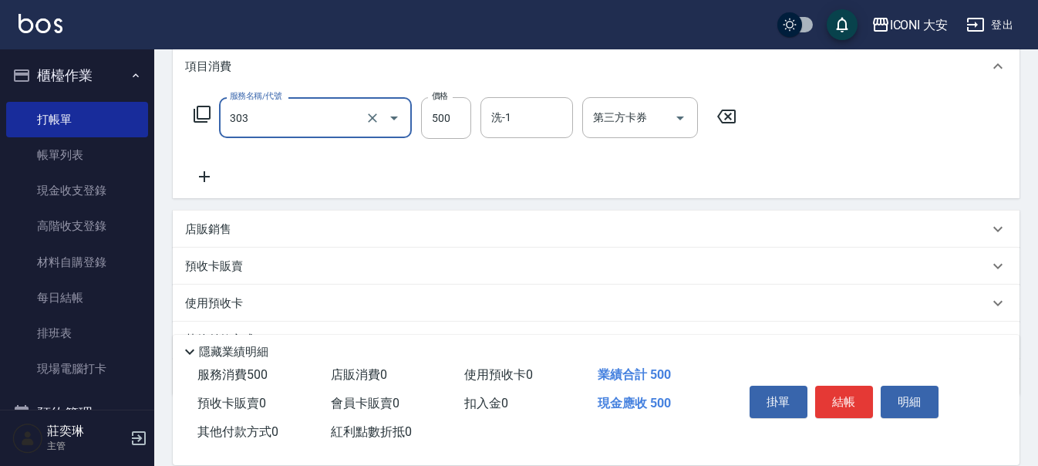
type input "洗+剪優惠(303)"
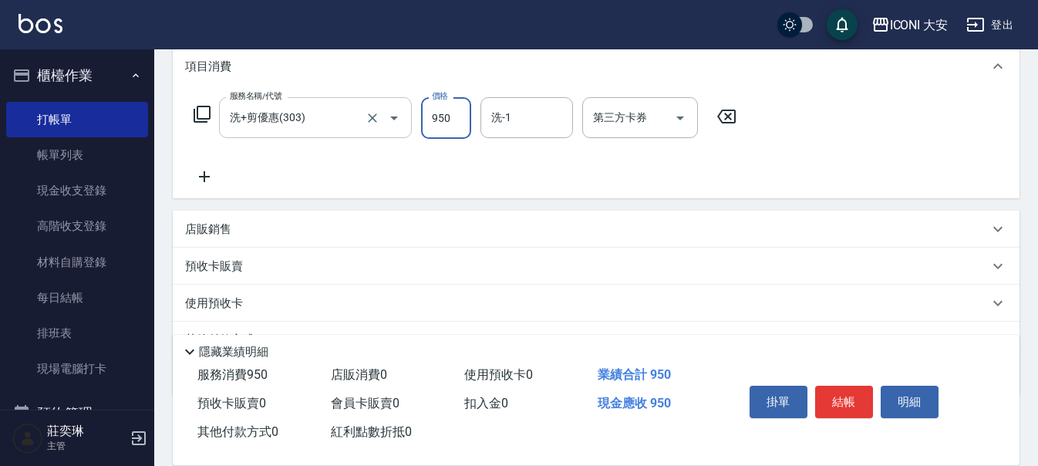
type input "950"
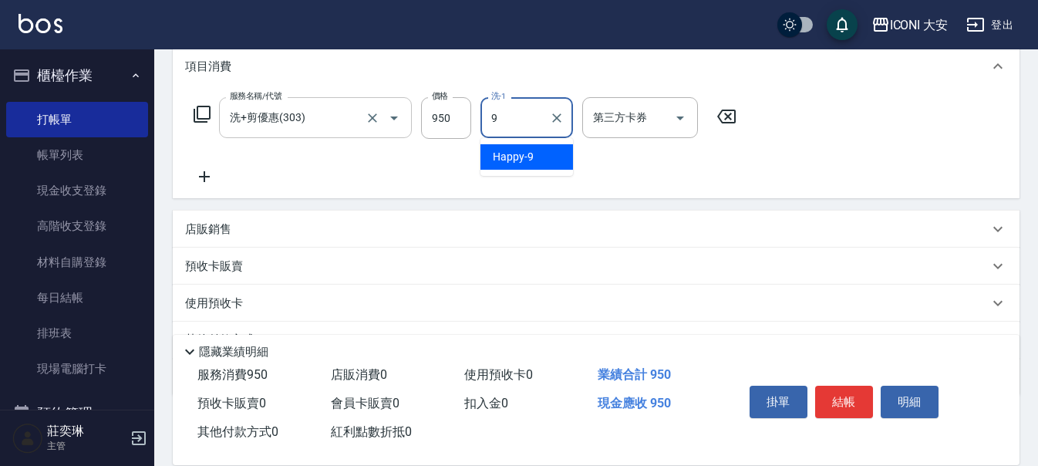
type input "Happy-9"
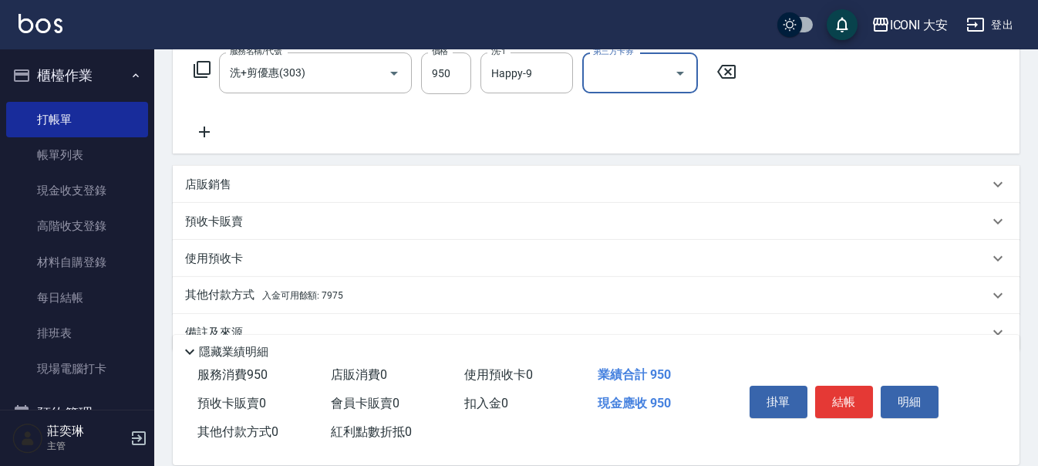
scroll to position [289, 0]
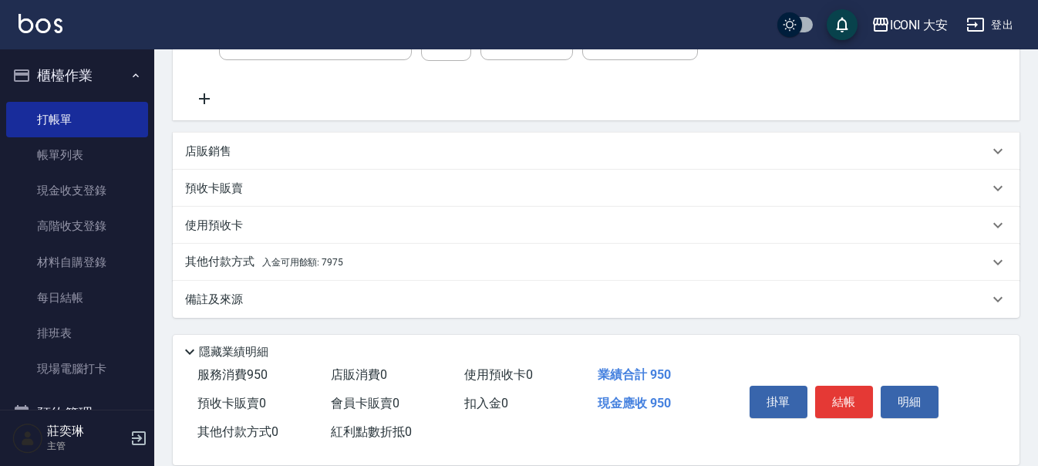
click at [333, 255] on p "其他付款方式 入金可用餘額: 7975" at bounding box center [264, 262] width 158 height 17
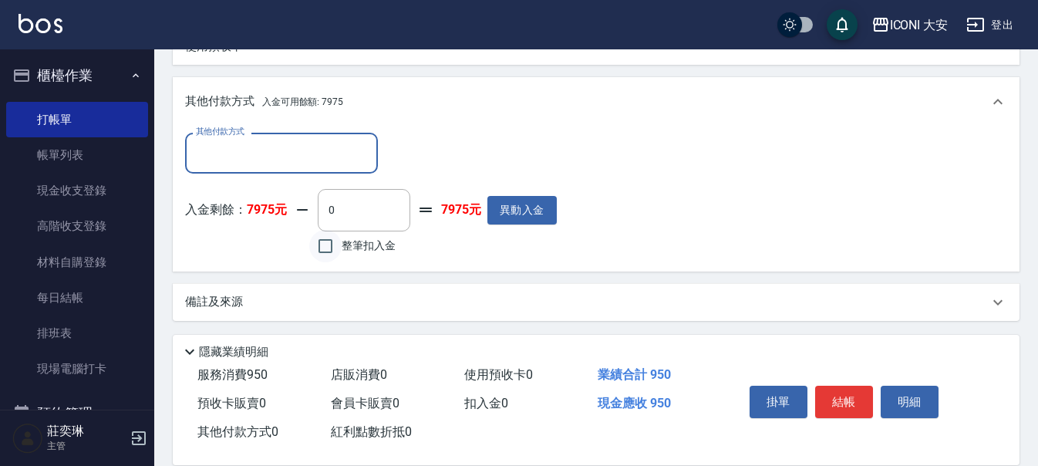
scroll to position [471, 0]
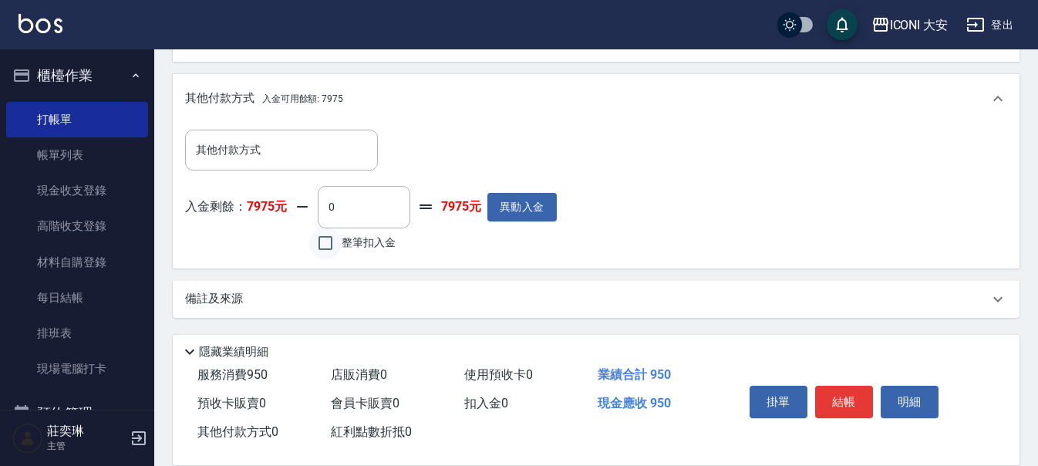
click at [325, 261] on div "其他付款方式 其他付款方式 入金剩餘： 7975元 0 ​ 整筆扣入金 7975元 異動入金" at bounding box center [596, 195] width 847 height 144
click at [338, 249] on input "整筆扣入金" at bounding box center [325, 243] width 32 height 32
checkbox input "true"
type input "950"
drag, startPoint x: 837, startPoint y: 396, endPoint x: 827, endPoint y: 397, distance: 10.9
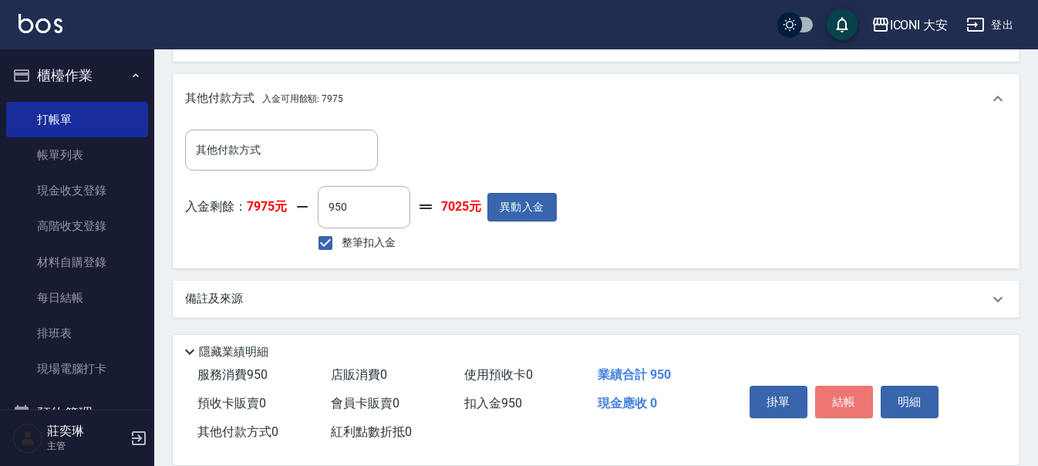
click at [827, 396] on button "結帳" at bounding box center [844, 402] width 58 height 32
